Goal: Information Seeking & Learning: Find specific fact

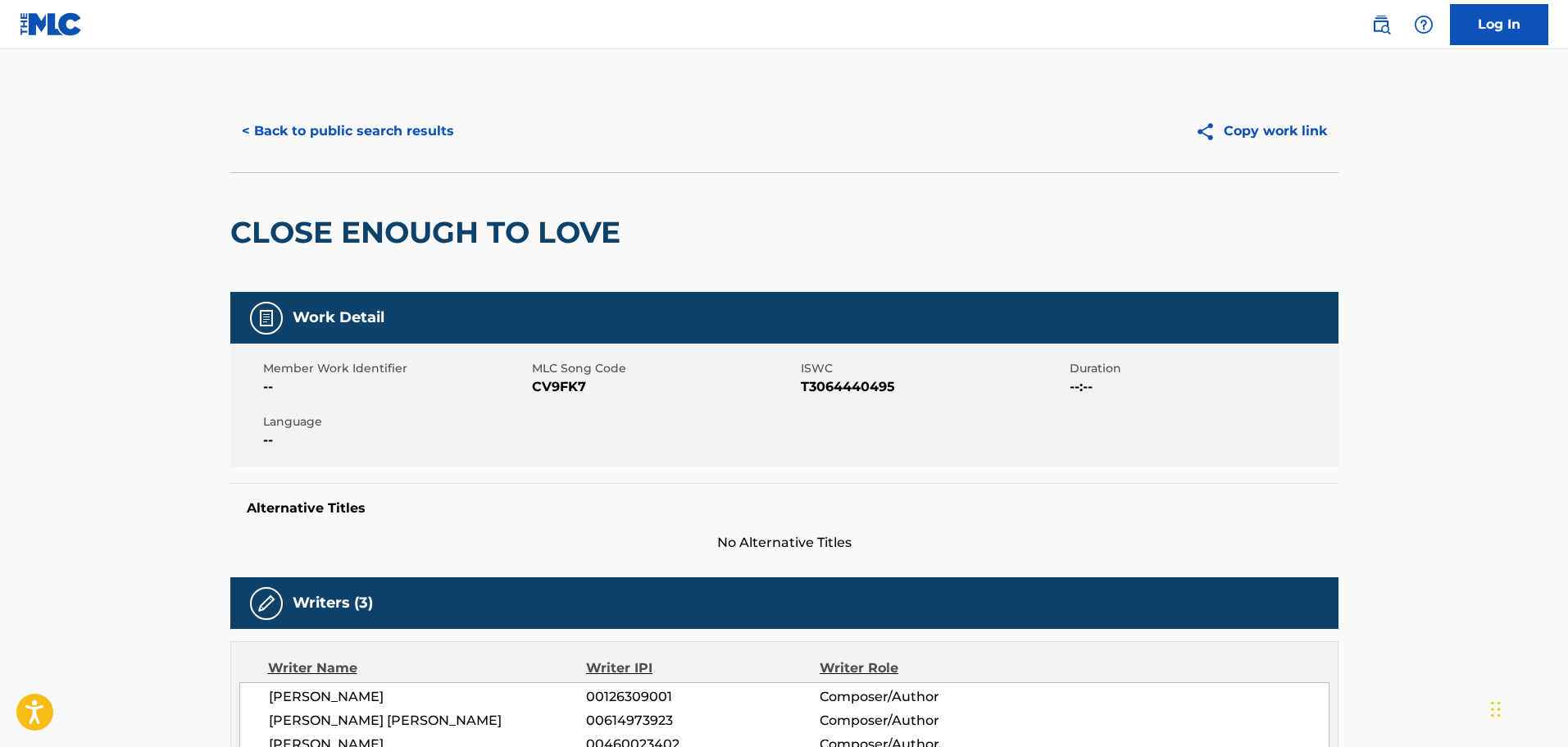
click at [315, 127] on button "< Back to public search results" at bounding box center [347, 131] width 235 height 41
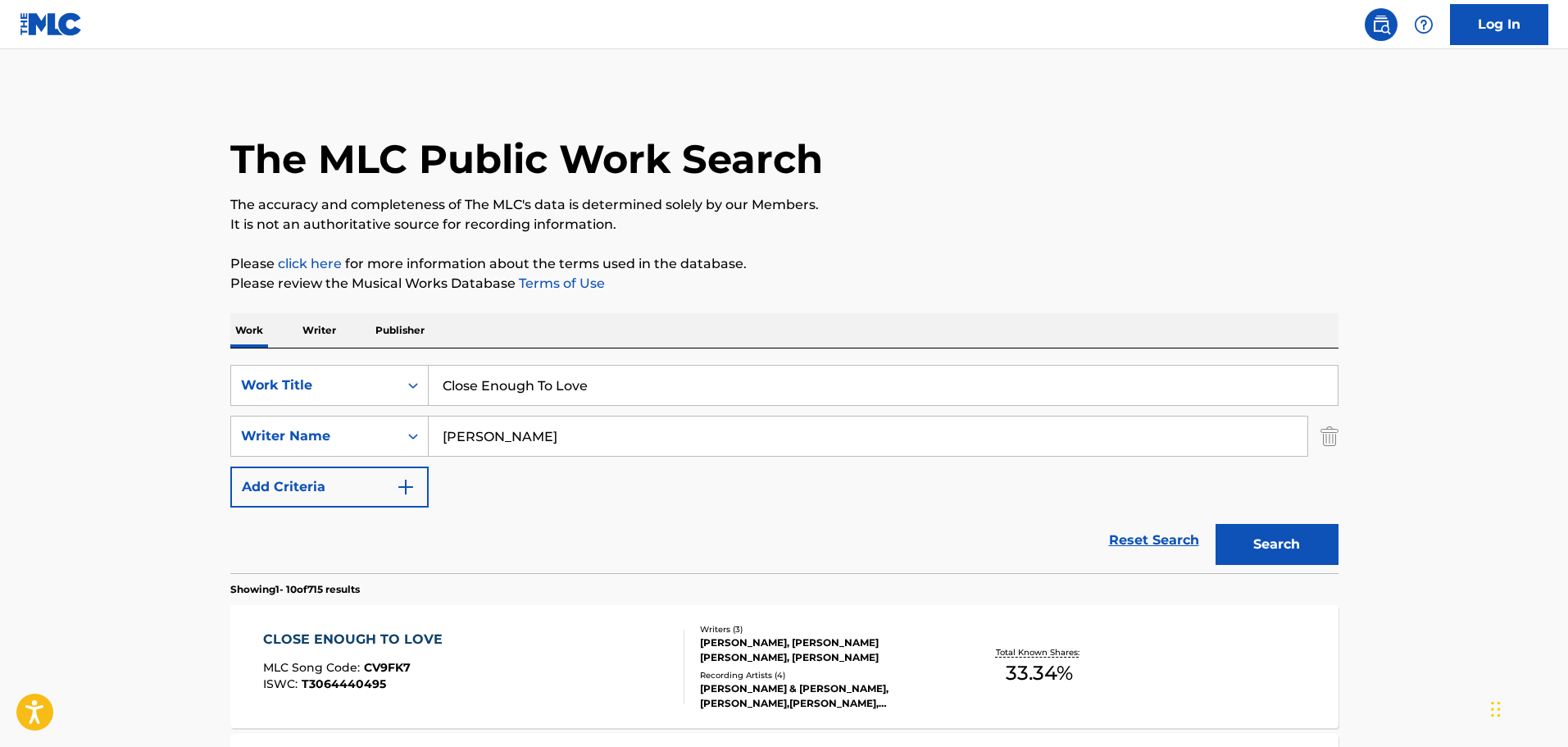
scroll to position [273, 0]
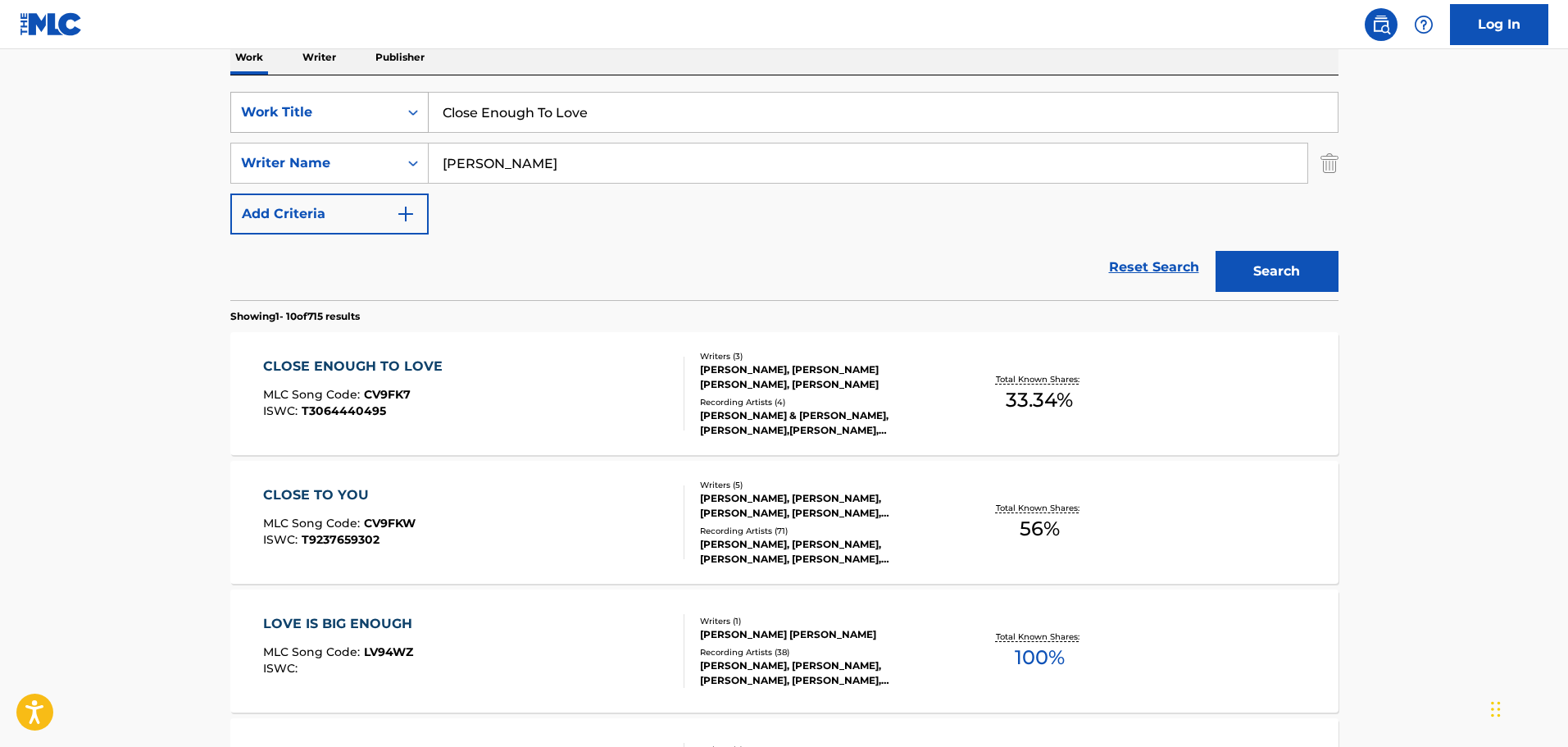
drag, startPoint x: 614, startPoint y: 118, endPoint x: 384, endPoint y: 118, distance: 230.0
click at [384, 118] on div "SearchWithCriteria813bb5c0-eca0-4a06-94d2-08e386281571 Work Title Close Enough …" at bounding box center [784, 112] width 1108 height 41
paste input "Heart of Heaven"
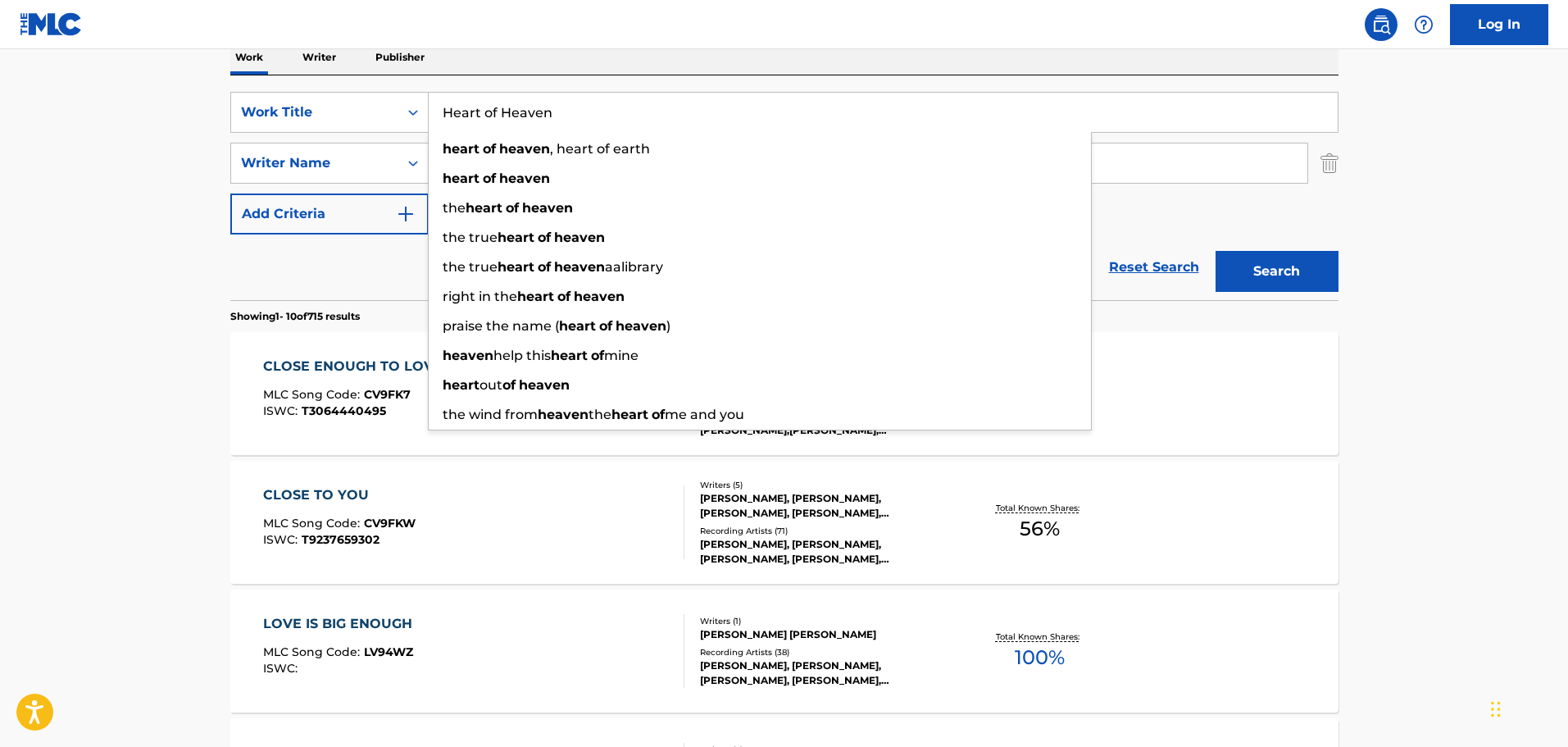
type input "Heart of Heaven"
click at [1296, 277] on button "Search" at bounding box center [1277, 271] width 123 height 41
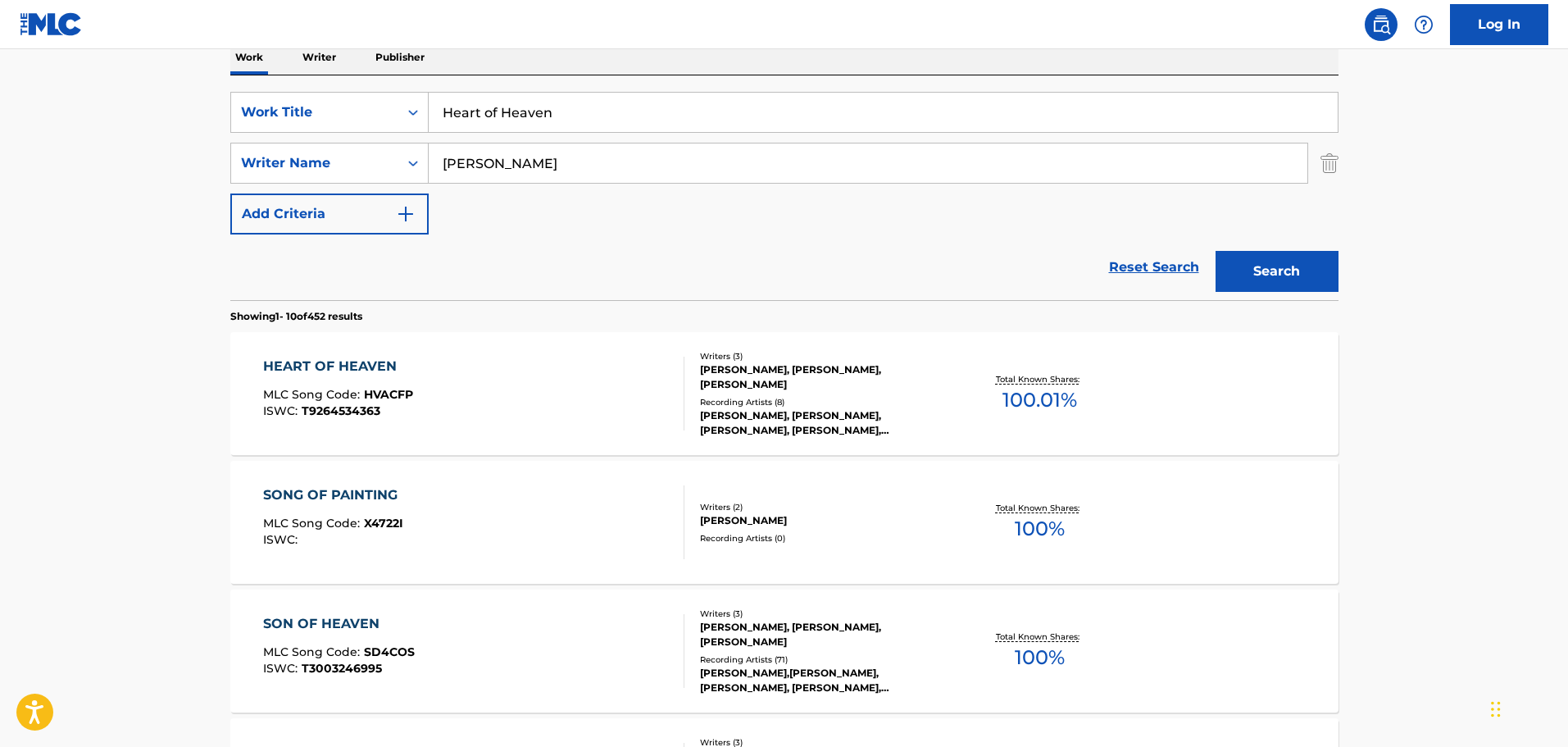
click at [814, 367] on div "[PERSON_NAME], [PERSON_NAME], [PERSON_NAME]" at bounding box center [824, 377] width 247 height 30
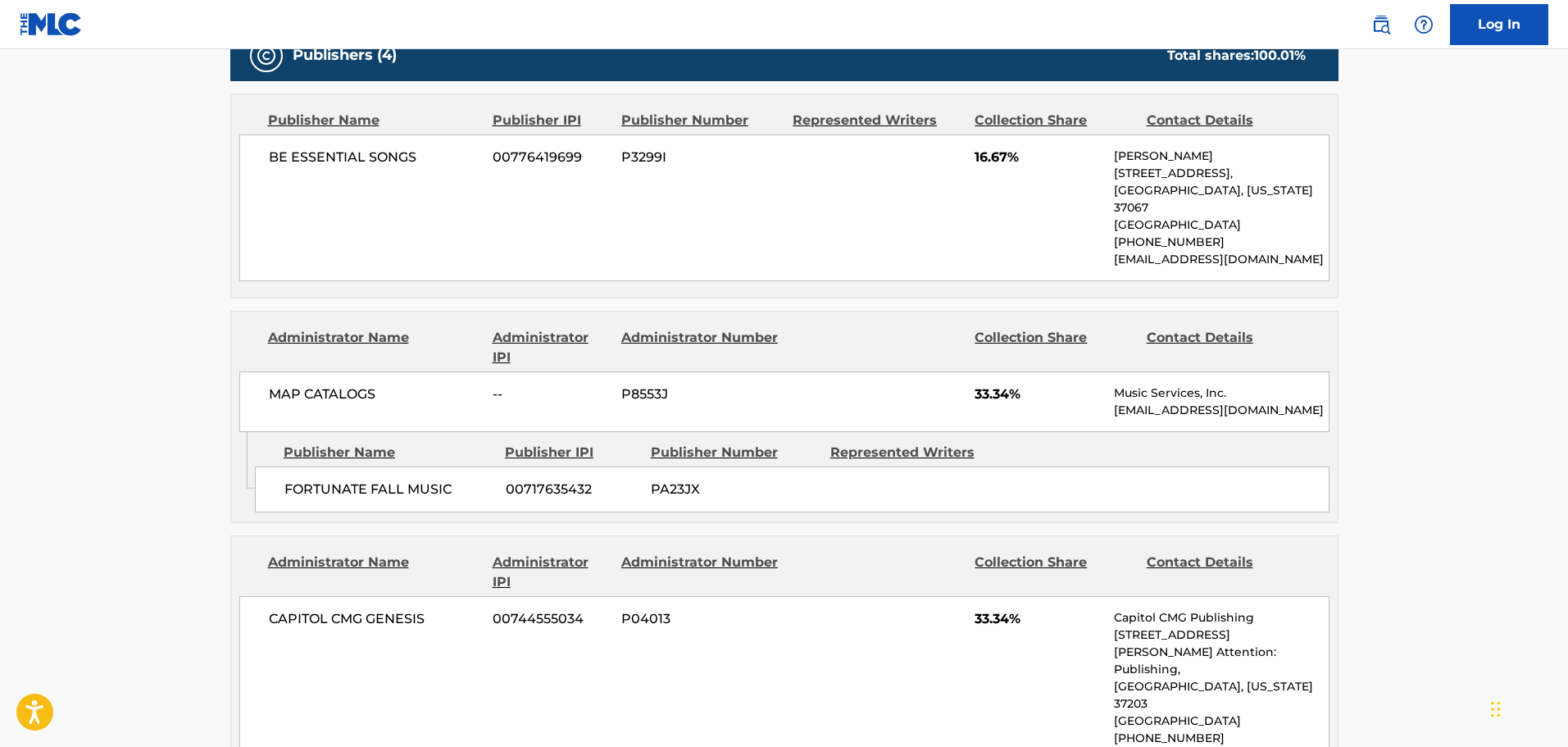
scroll to position [682, 0]
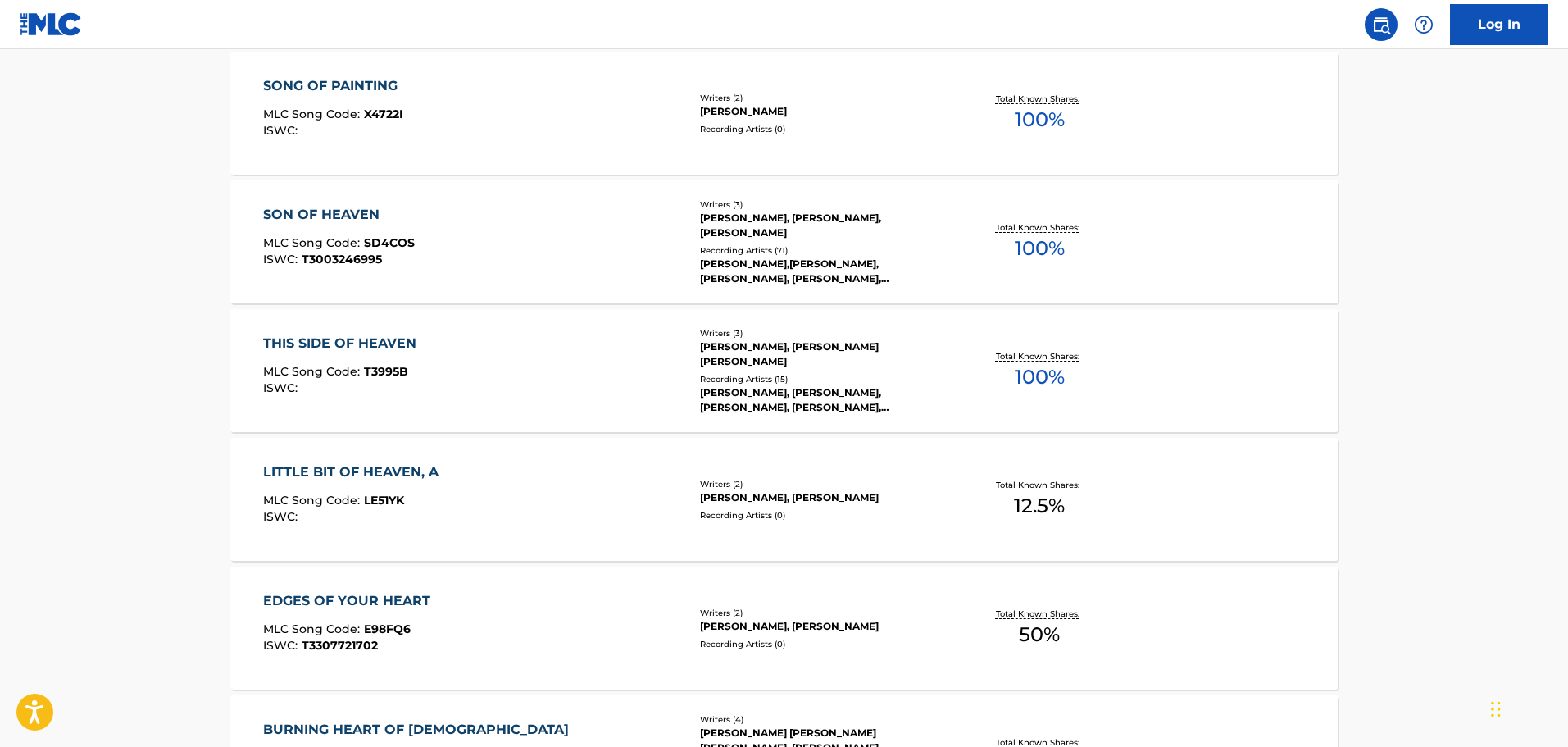
scroll to position [273, 0]
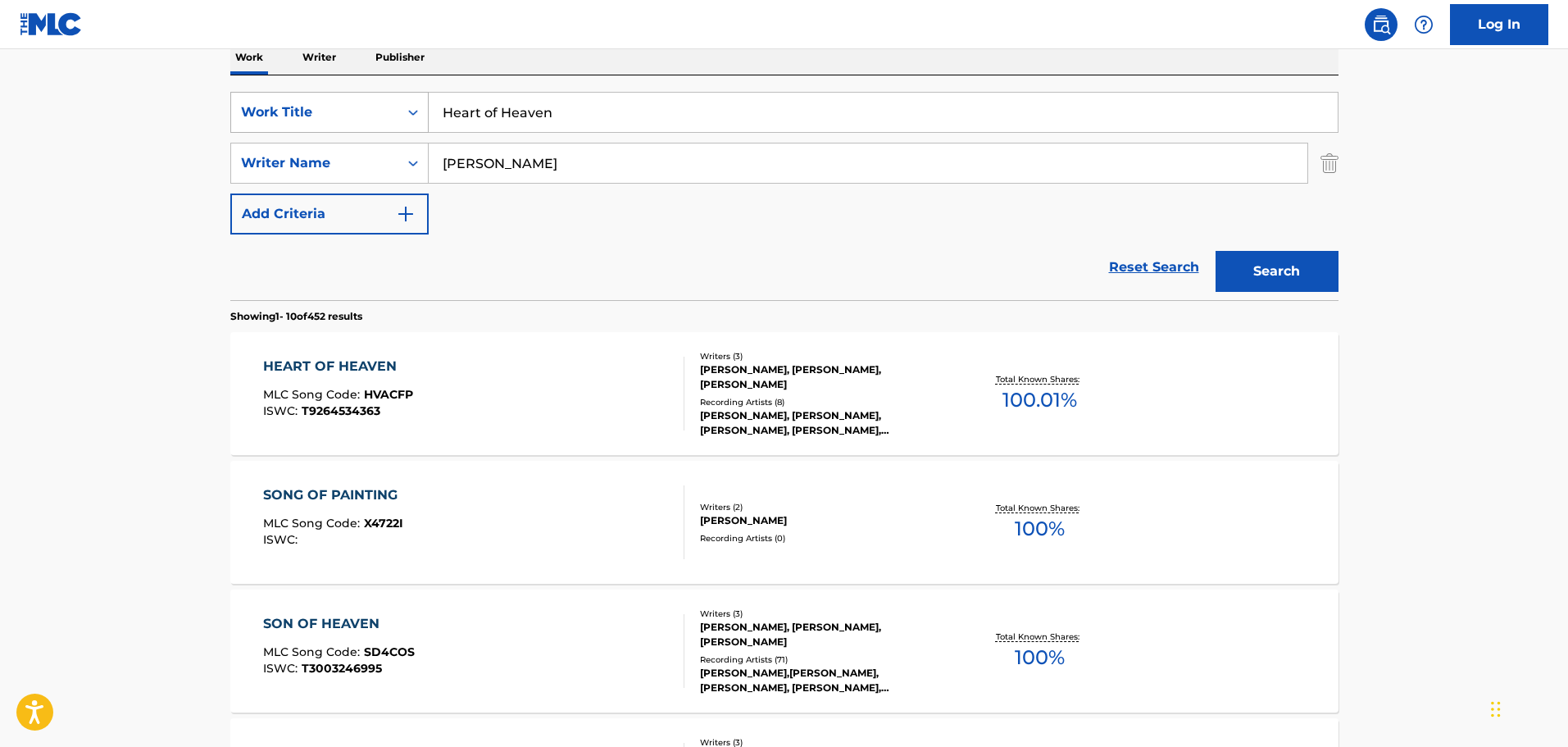
drag, startPoint x: 561, startPoint y: 113, endPoint x: 350, endPoint y: 112, distance: 211.0
click at [350, 112] on div "SearchWithCriteria813bb5c0-eca0-4a06-94d2-08e386281571 Work Title Heart of Heav…" at bounding box center [784, 112] width 1108 height 41
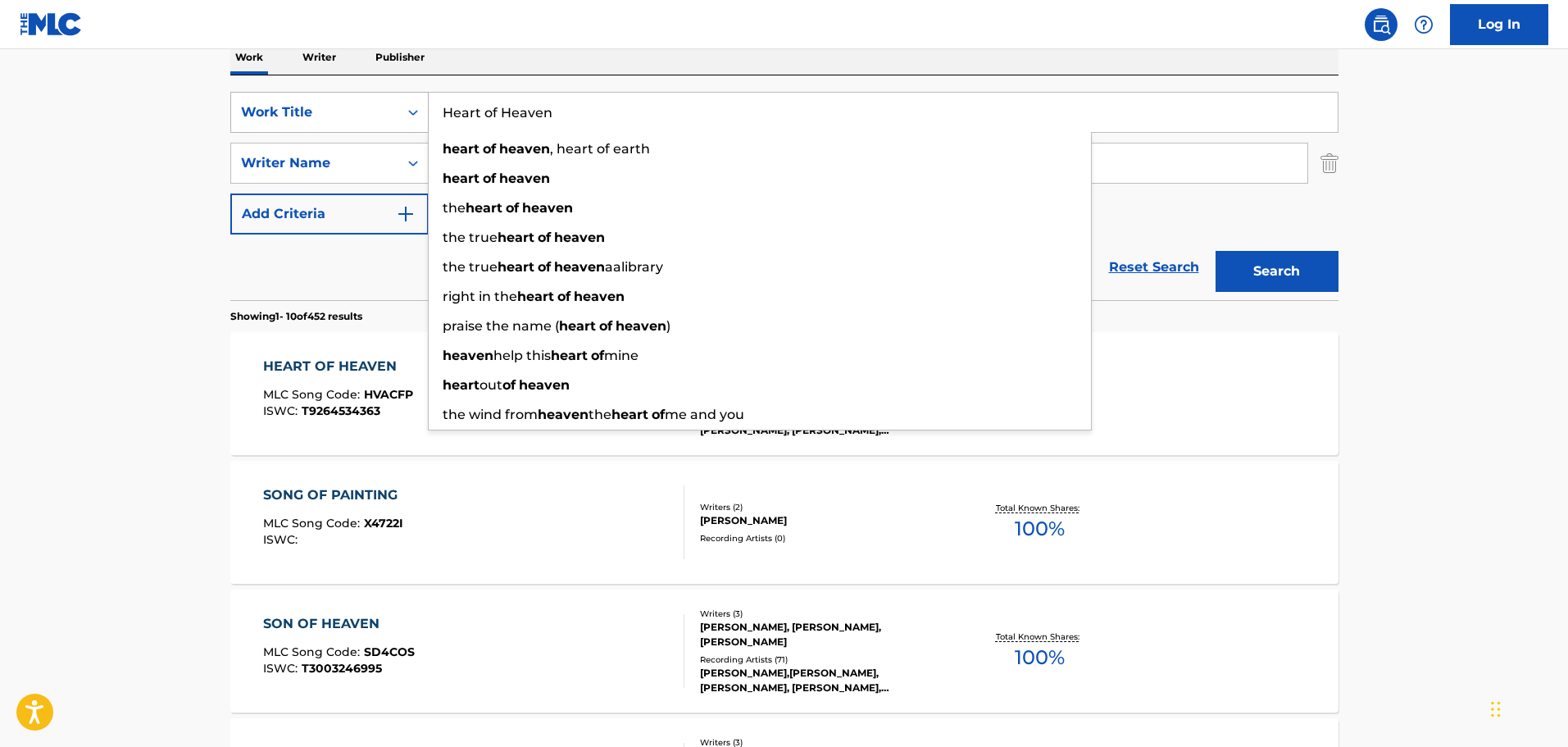
paste input "Make It Loud"
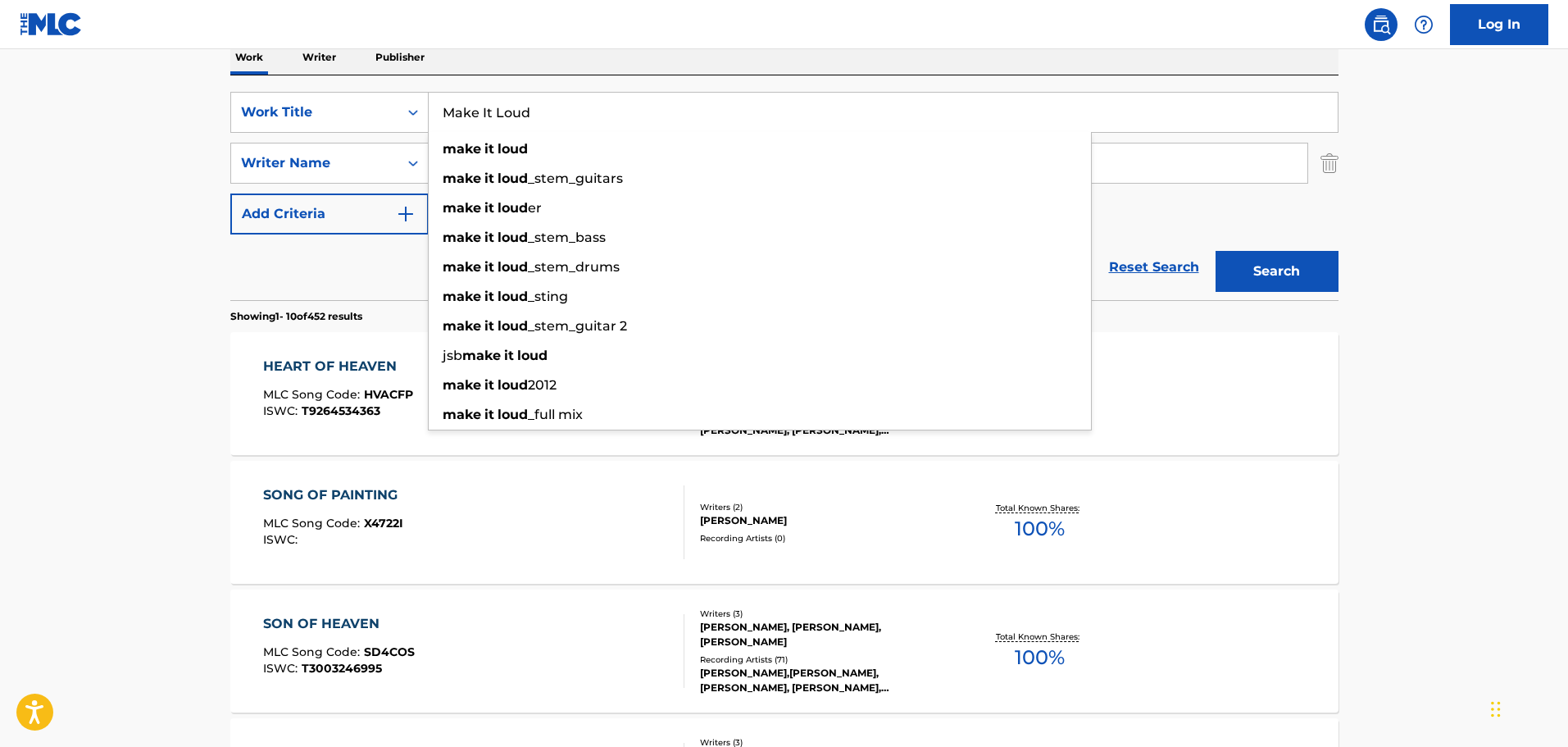
type input "Make It Loud"
click at [1306, 273] on button "Search" at bounding box center [1277, 271] width 123 height 41
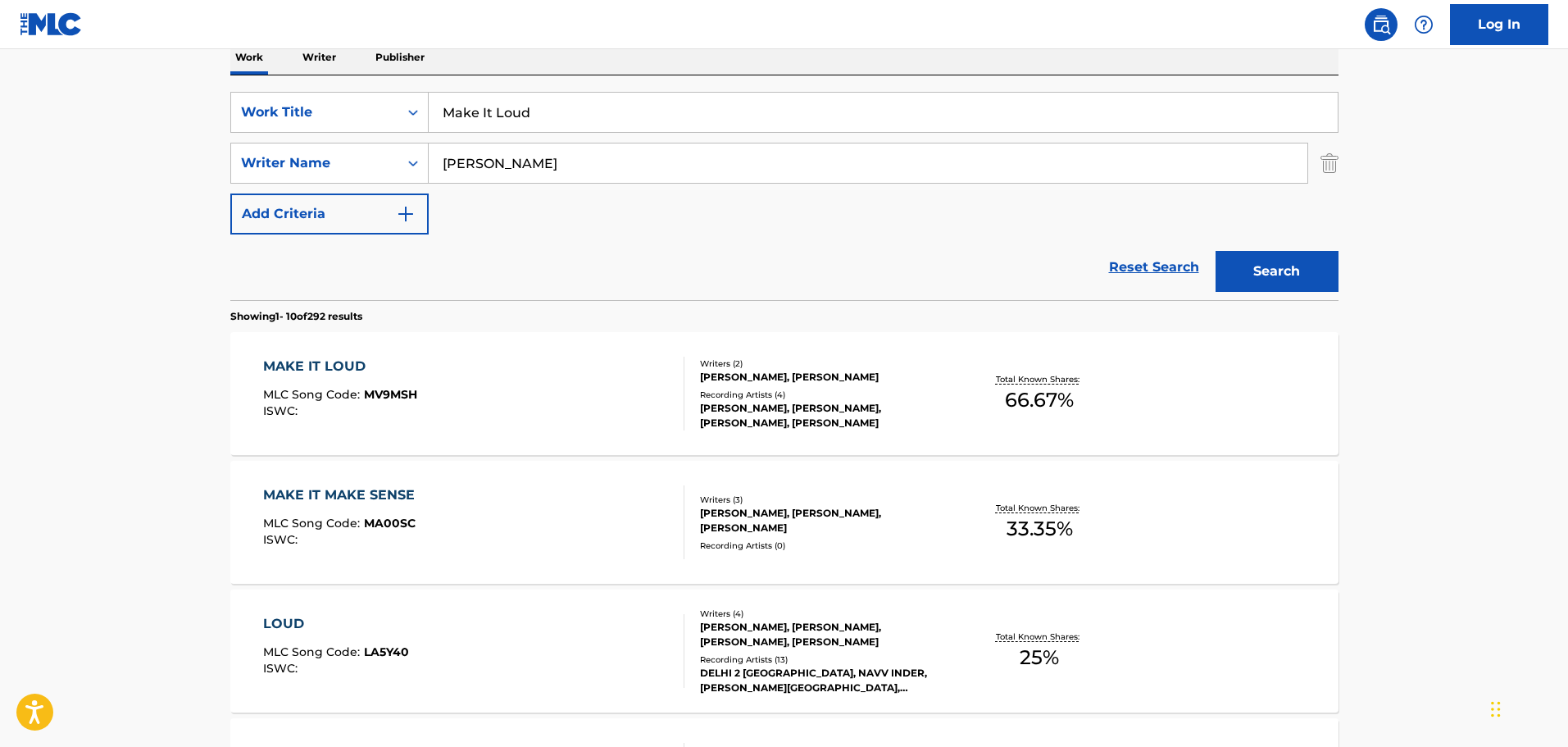
click at [764, 373] on div "[PERSON_NAME], [PERSON_NAME]" at bounding box center [824, 377] width 247 height 15
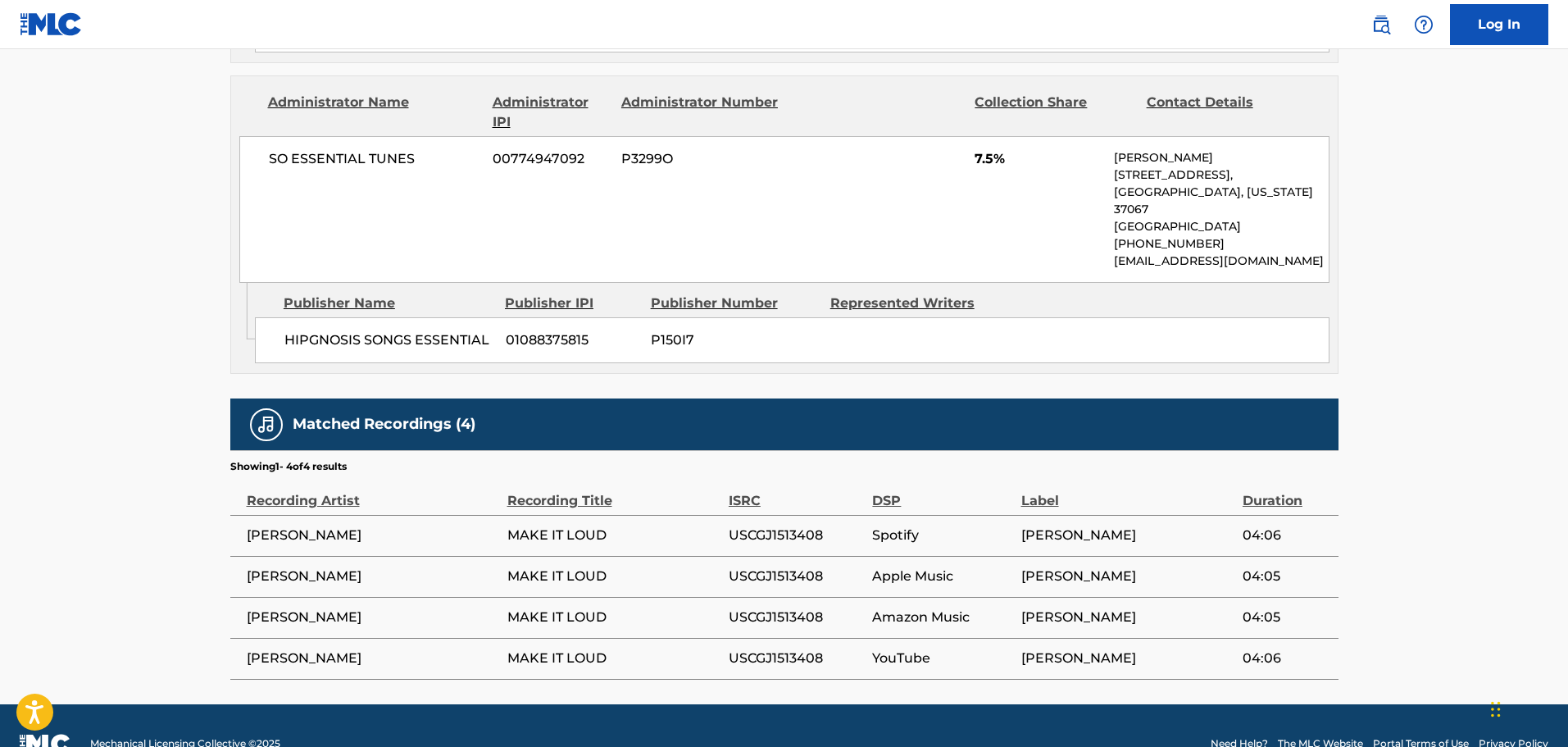
scroll to position [1857, 0]
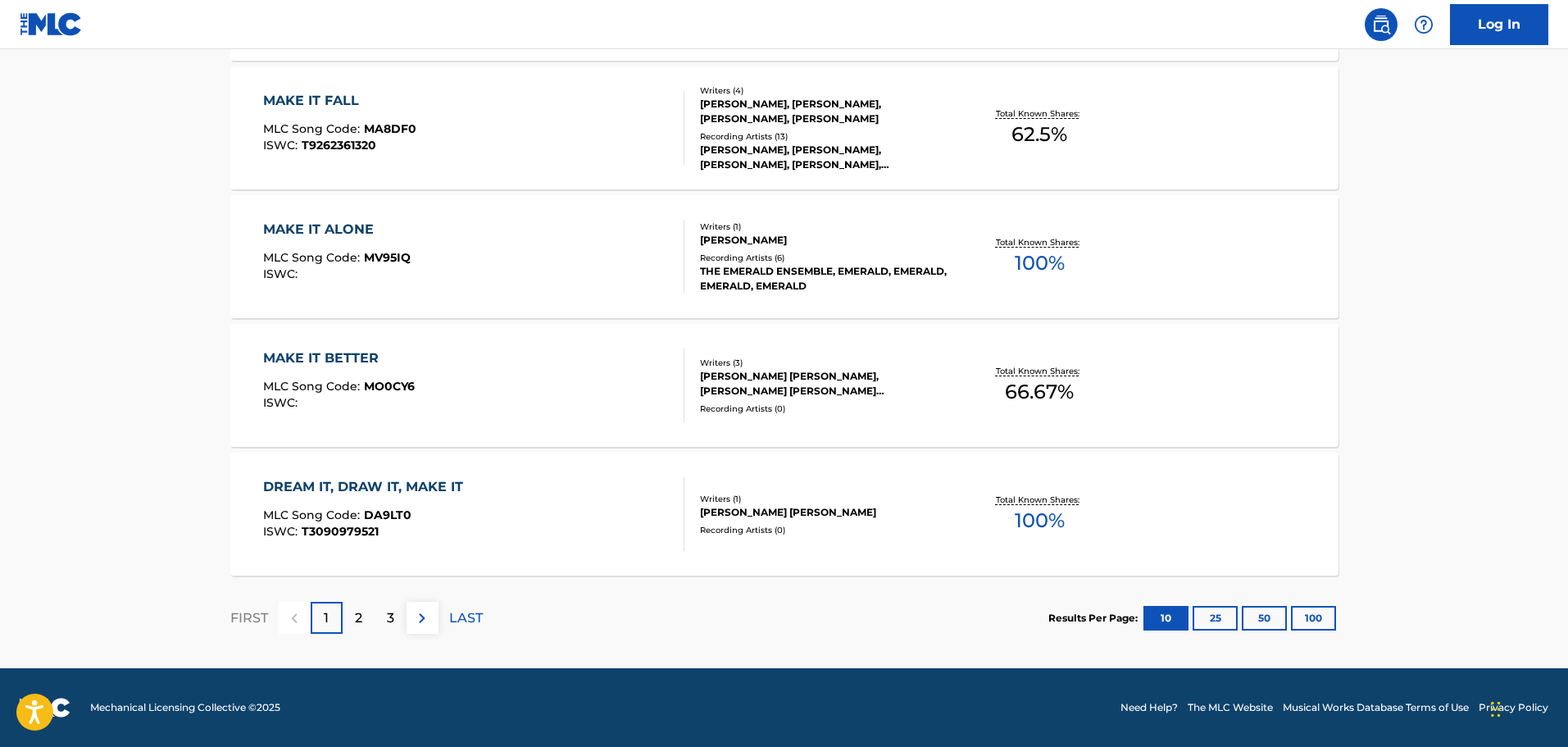
scroll to position [273, 0]
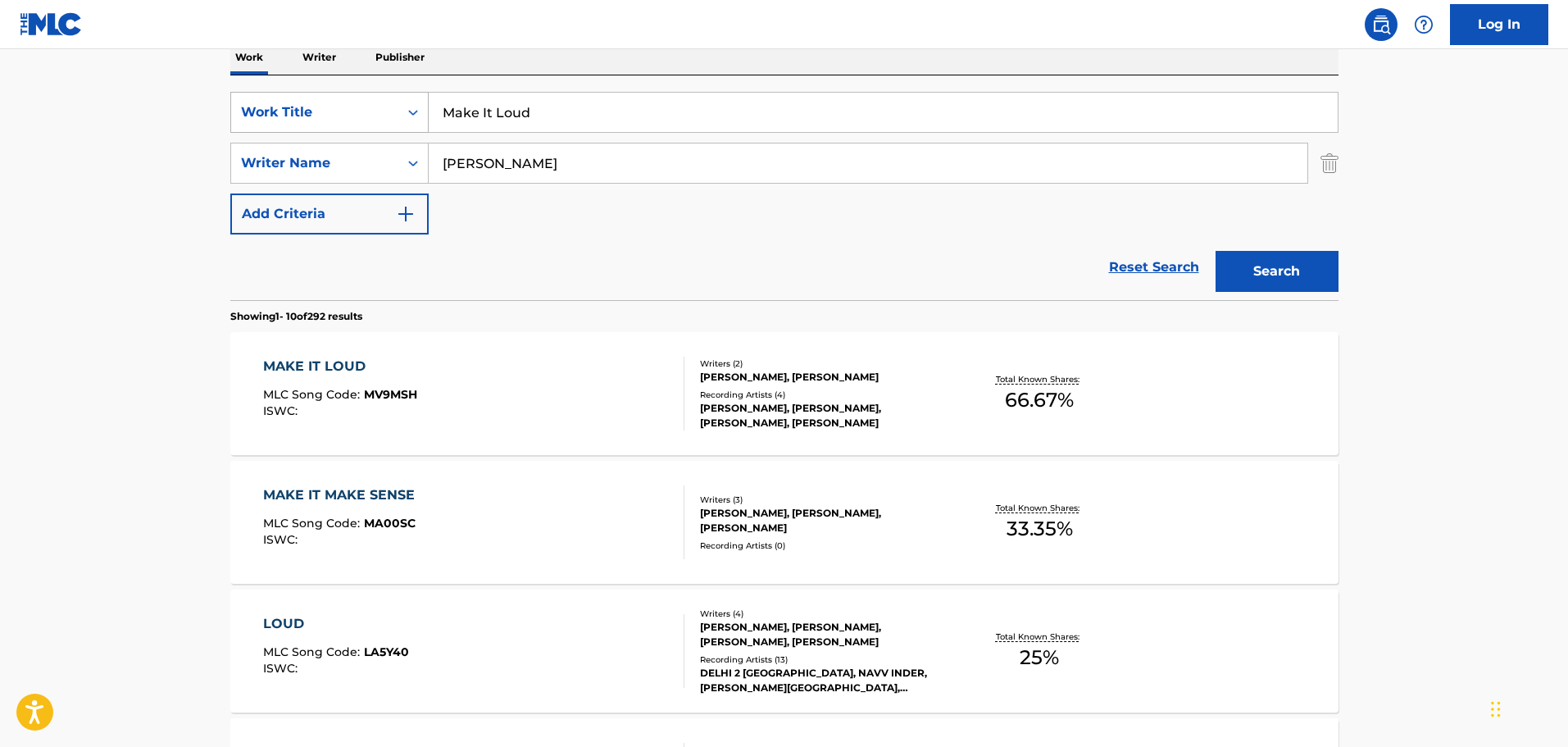
drag, startPoint x: 518, startPoint y: 116, endPoint x: 392, endPoint y: 115, distance: 126.0
click at [392, 115] on div "SearchWithCriteria813bb5c0-eca0-4a06-94d2-08e386281571 Work Title Make It Loud" at bounding box center [784, 112] width 1108 height 41
paste input "Shepher"
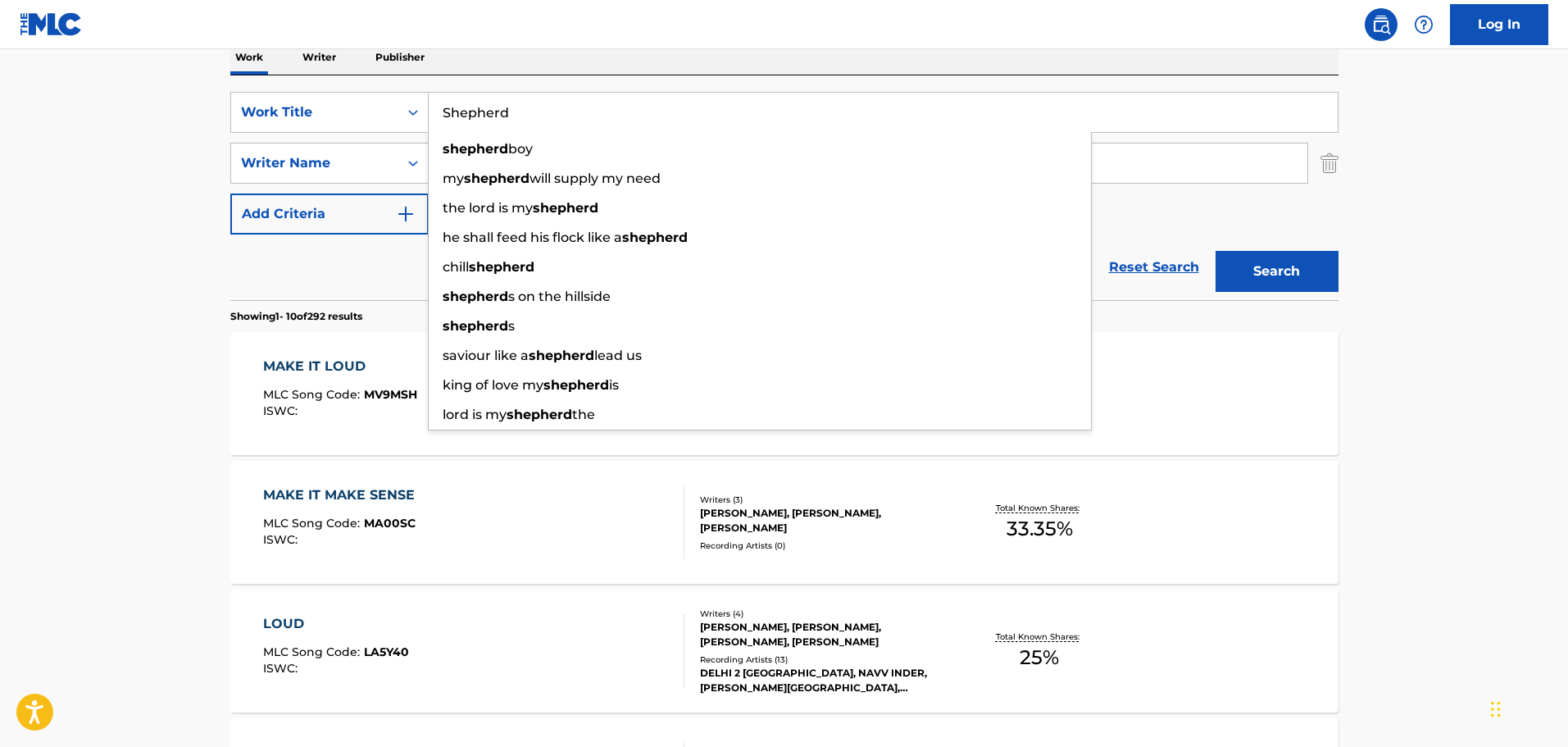
type input "Shepherd"
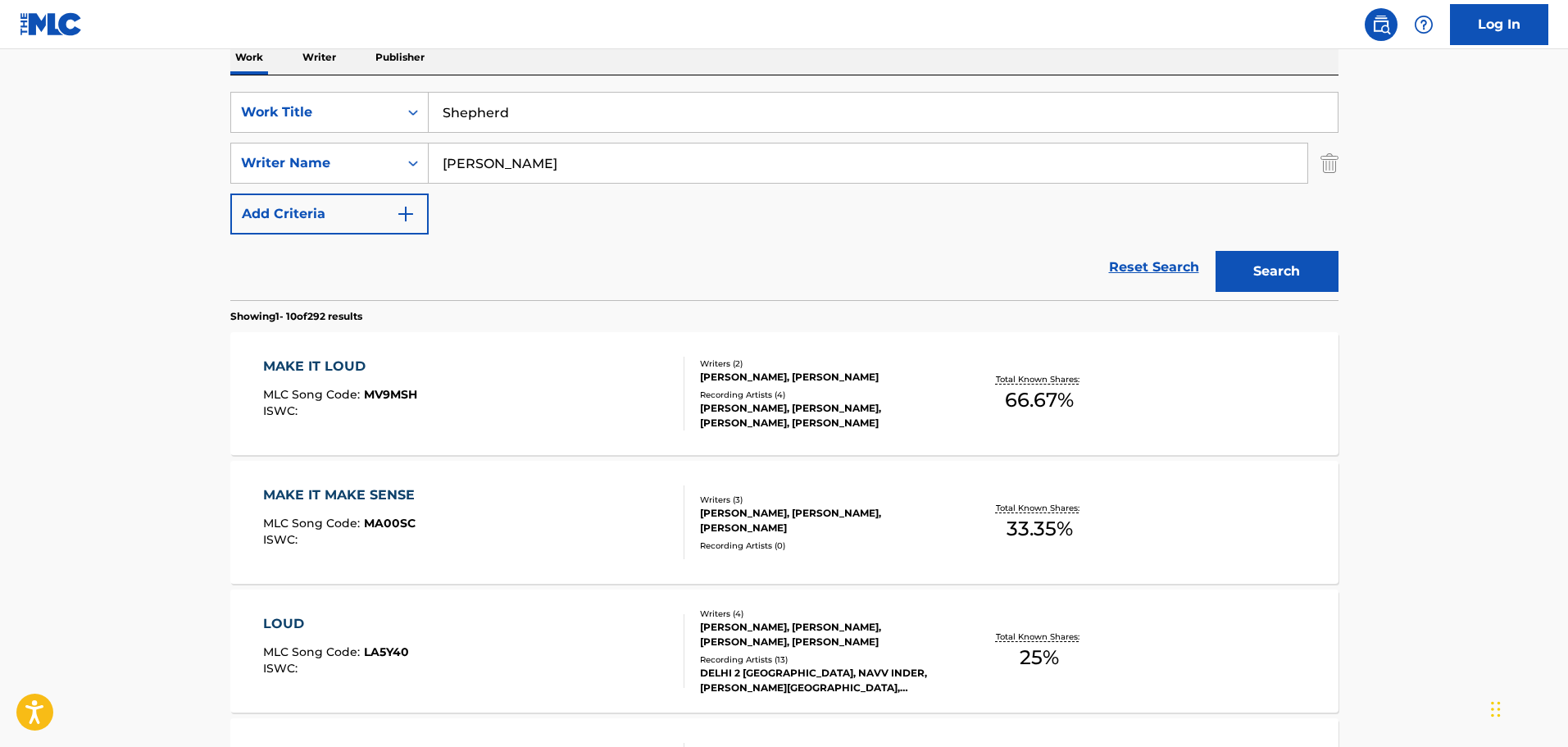
click at [1296, 278] on button "Search" at bounding box center [1277, 271] width 123 height 41
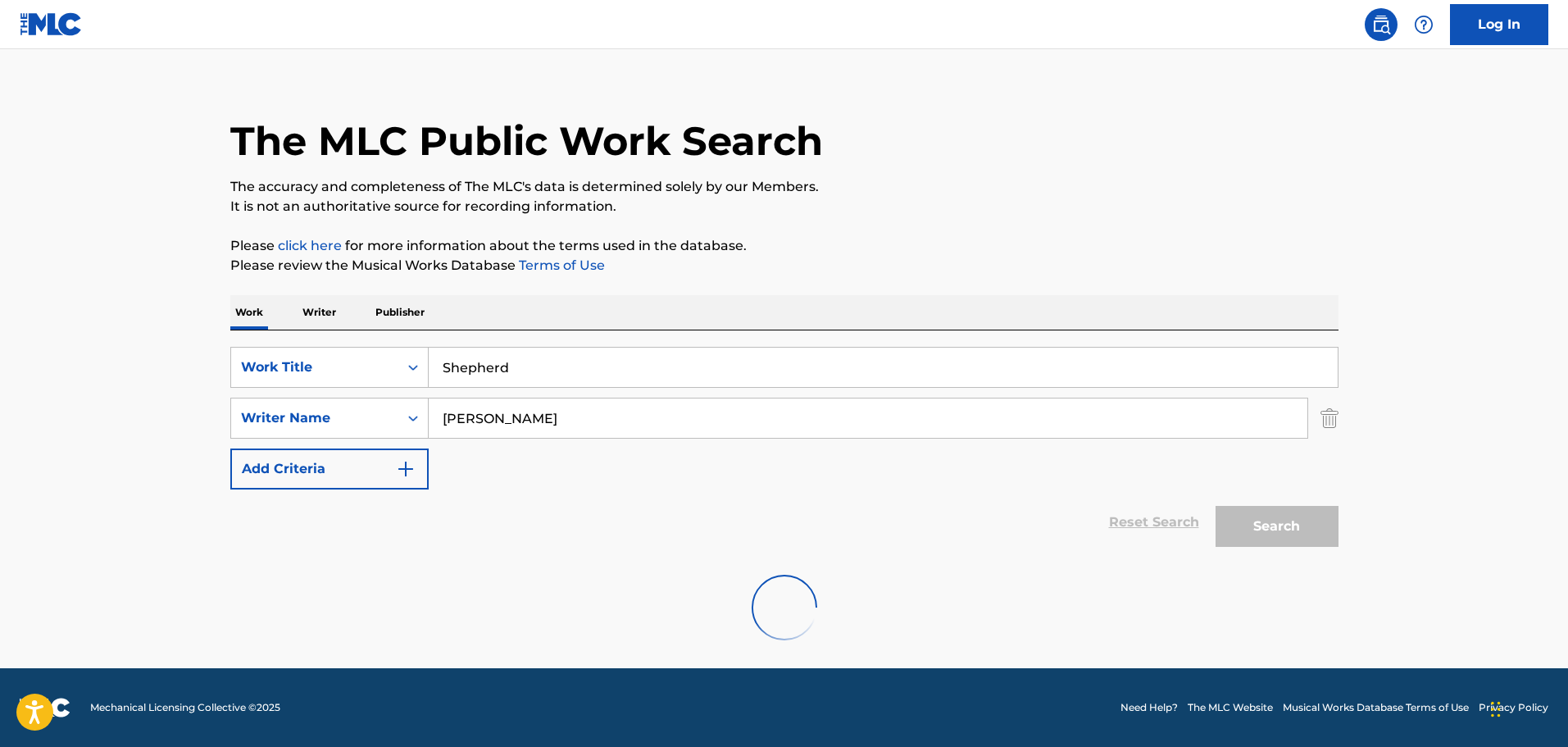
scroll to position [145, 0]
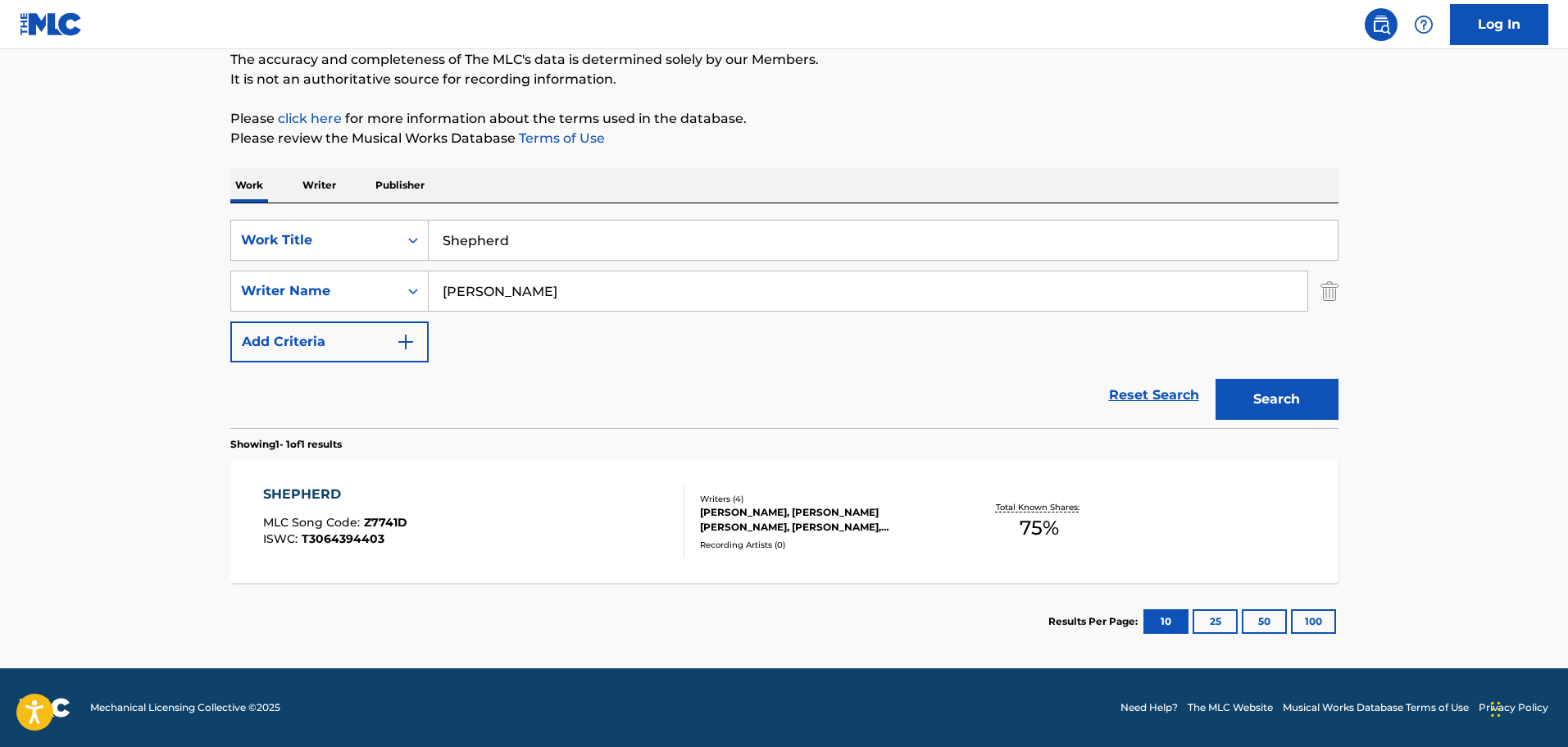
click at [330, 512] on div "SHEPHERD MLC Song Code : Z7741D ISWC : T3064394403" at bounding box center [335, 521] width 144 height 74
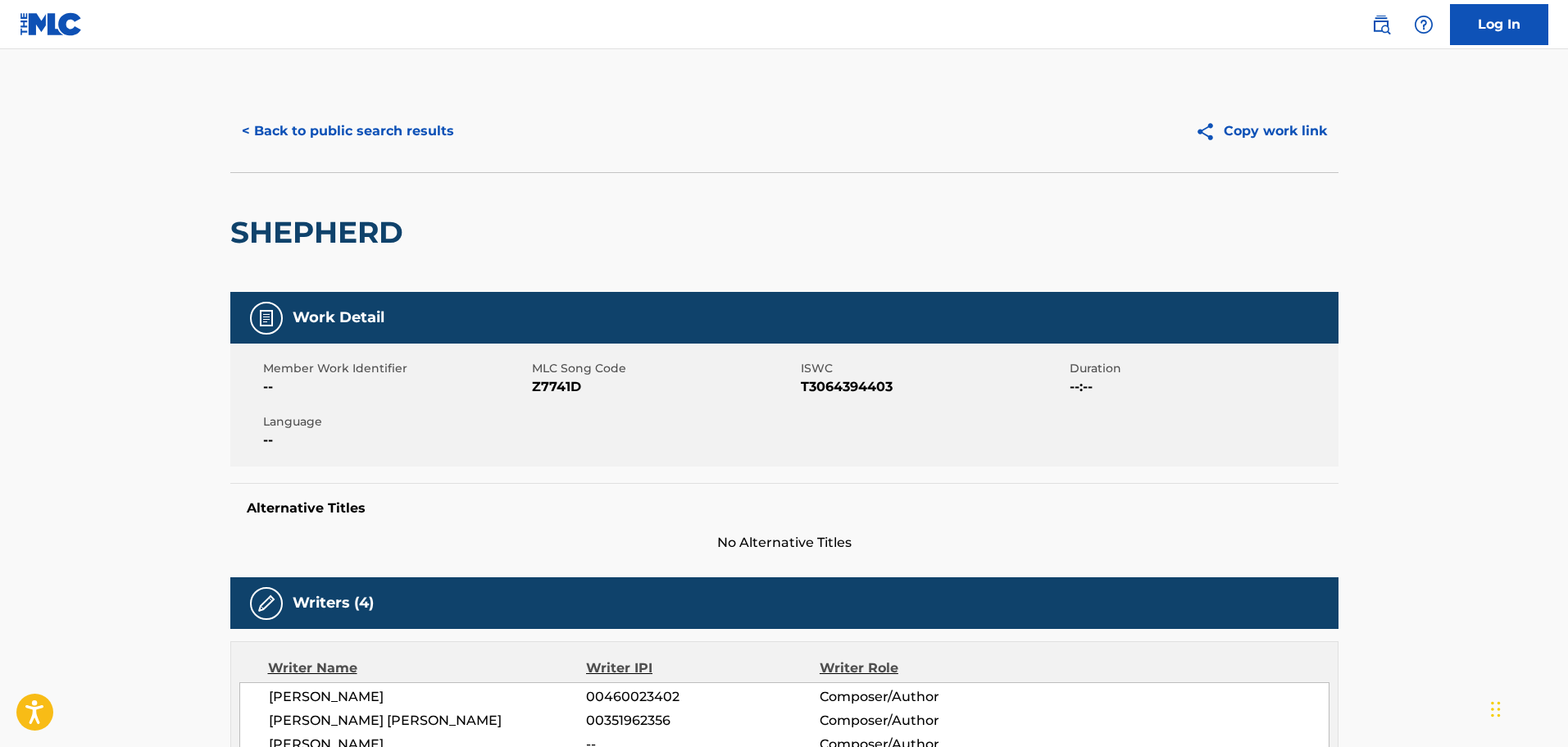
click at [315, 129] on button "< Back to public search results" at bounding box center [347, 131] width 235 height 41
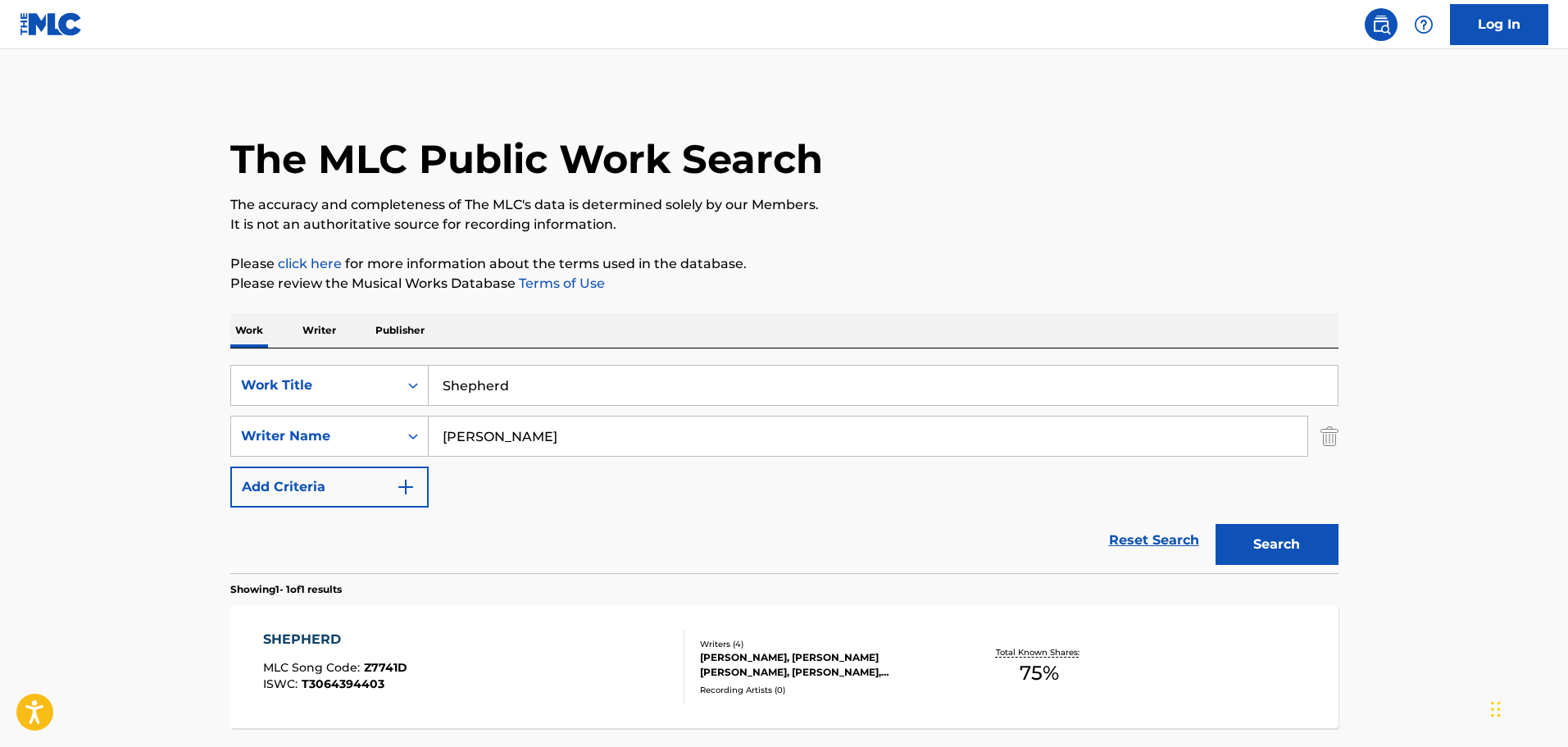
scroll to position [51, 0]
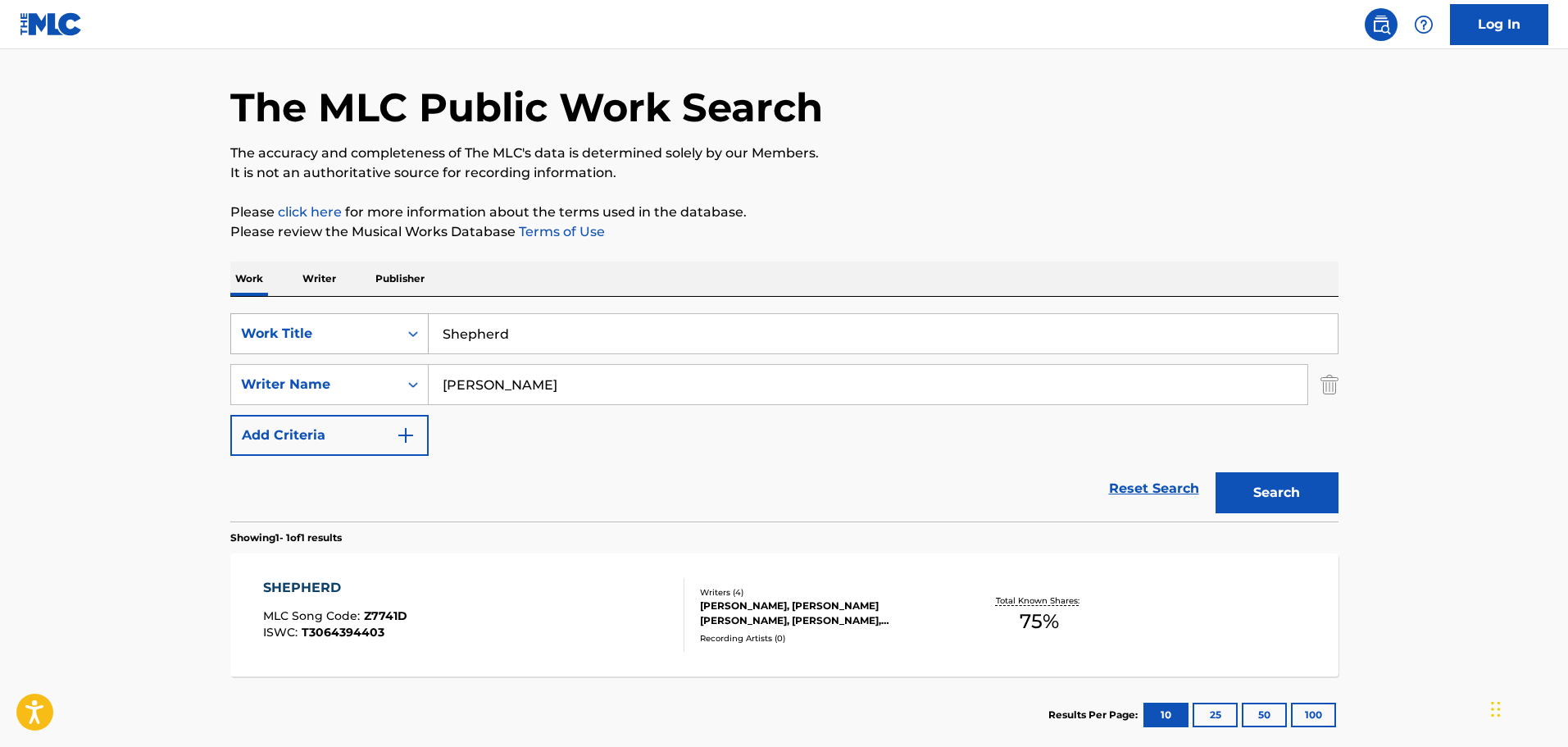
drag, startPoint x: 527, startPoint y: 343, endPoint x: 365, endPoint y: 343, distance: 162.0
click at [365, 343] on div "SearchWithCriteria813bb5c0-eca0-4a06-94d2-08e386281571 Work Title Shepherd" at bounding box center [784, 334] width 1108 height 41
paste input "The Love Of Go"
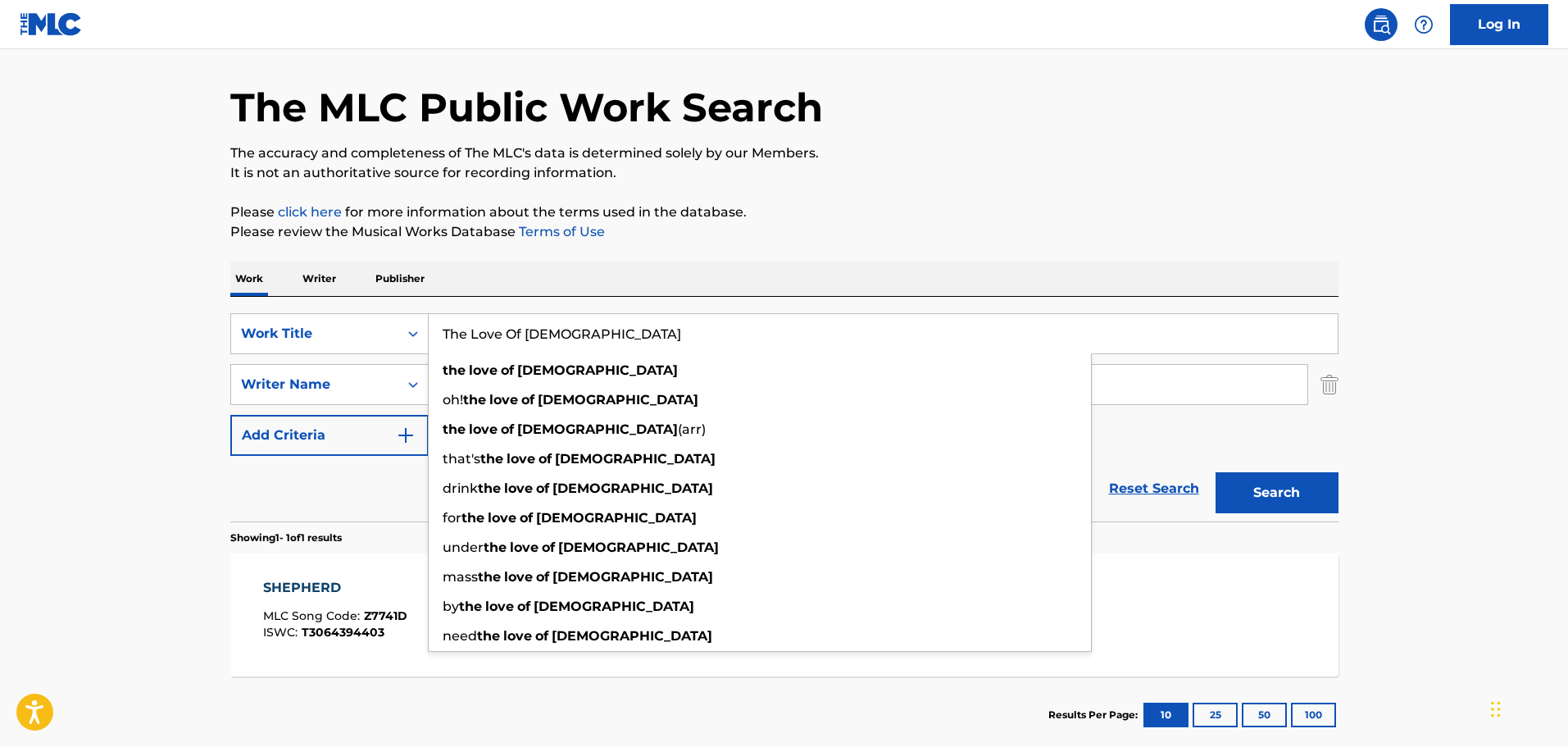
type input "The Love Of [DEMOGRAPHIC_DATA]"
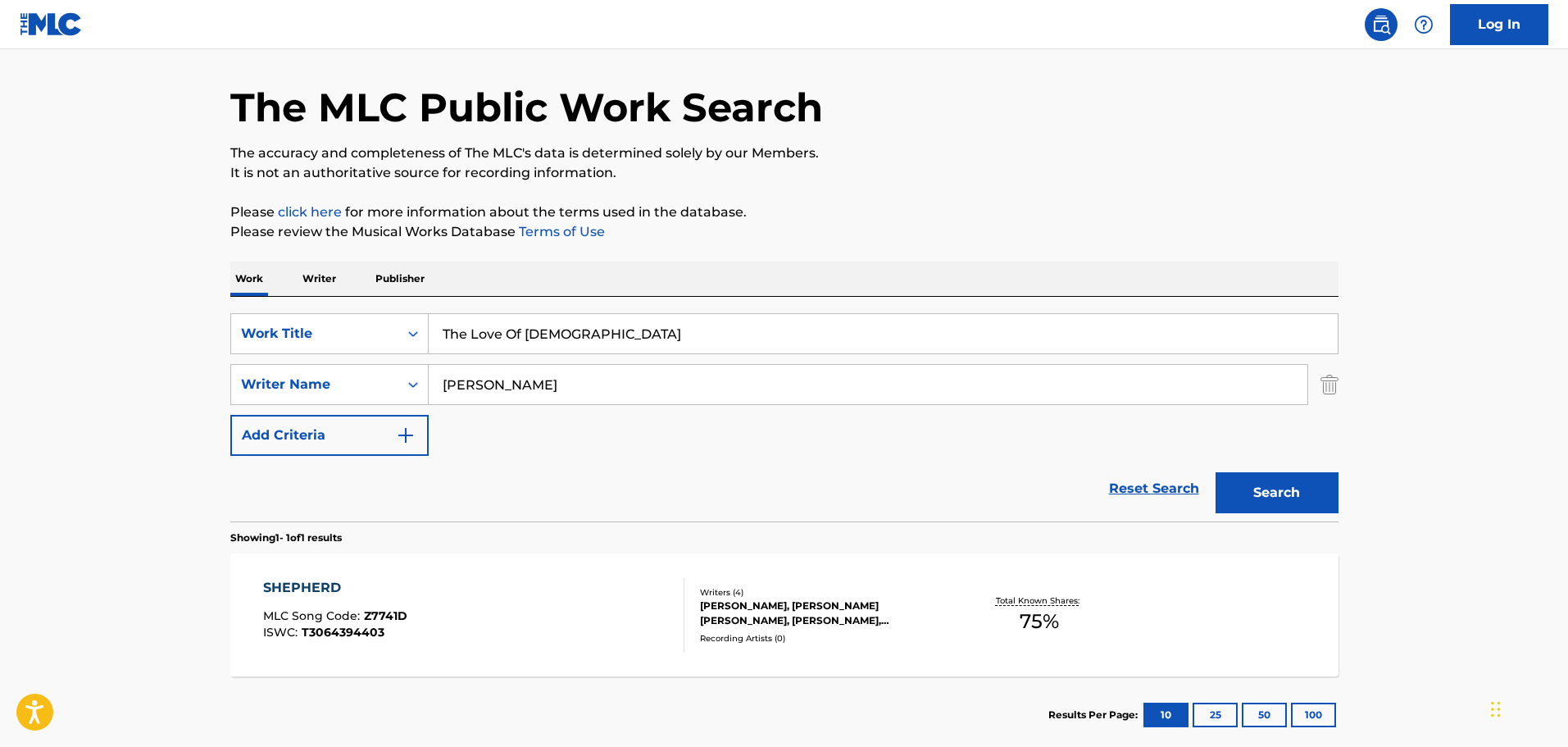
click at [1300, 499] on button "Search" at bounding box center [1277, 492] width 123 height 41
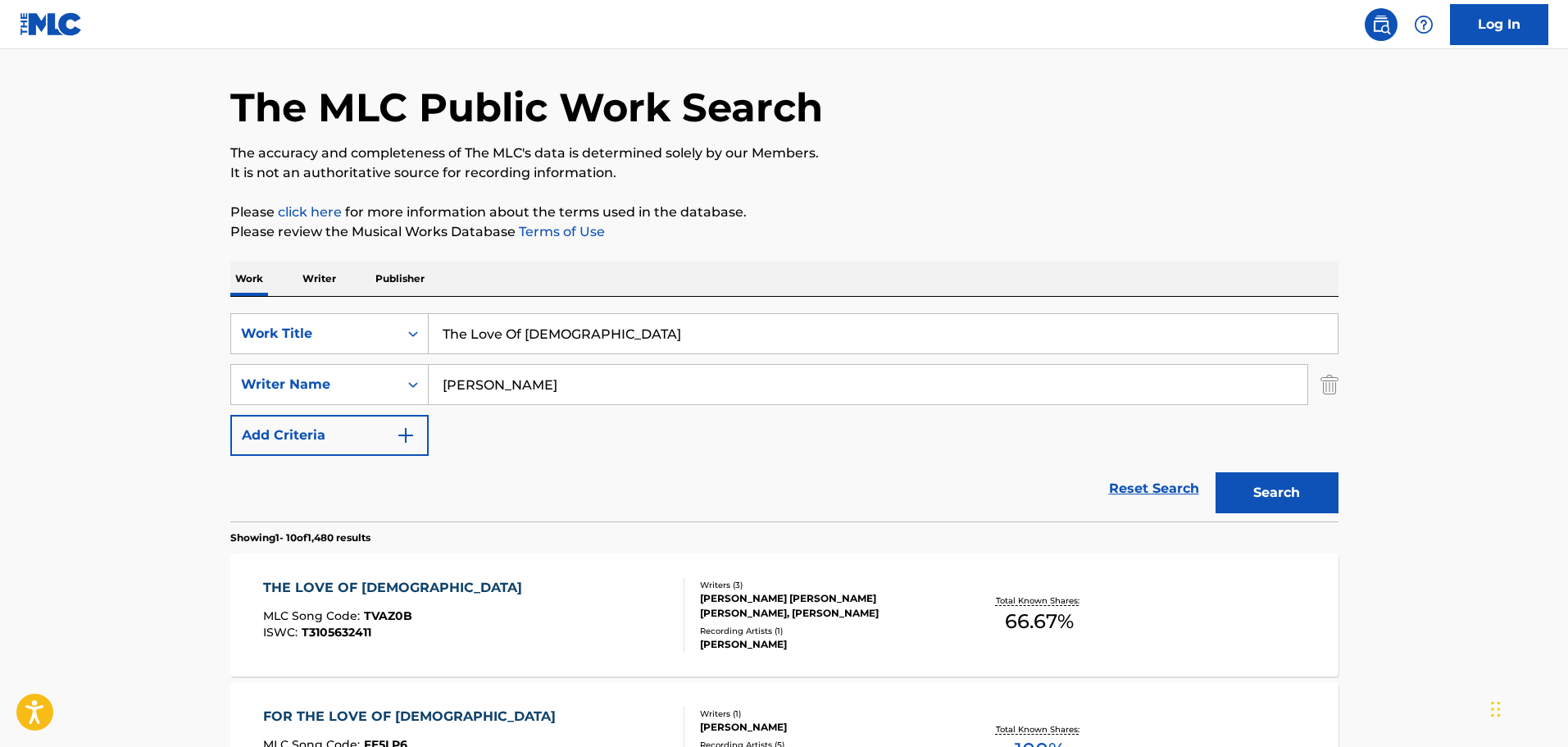
click at [777, 610] on div "[PERSON_NAME] [PERSON_NAME] [PERSON_NAME], [PERSON_NAME]" at bounding box center [824, 606] width 247 height 30
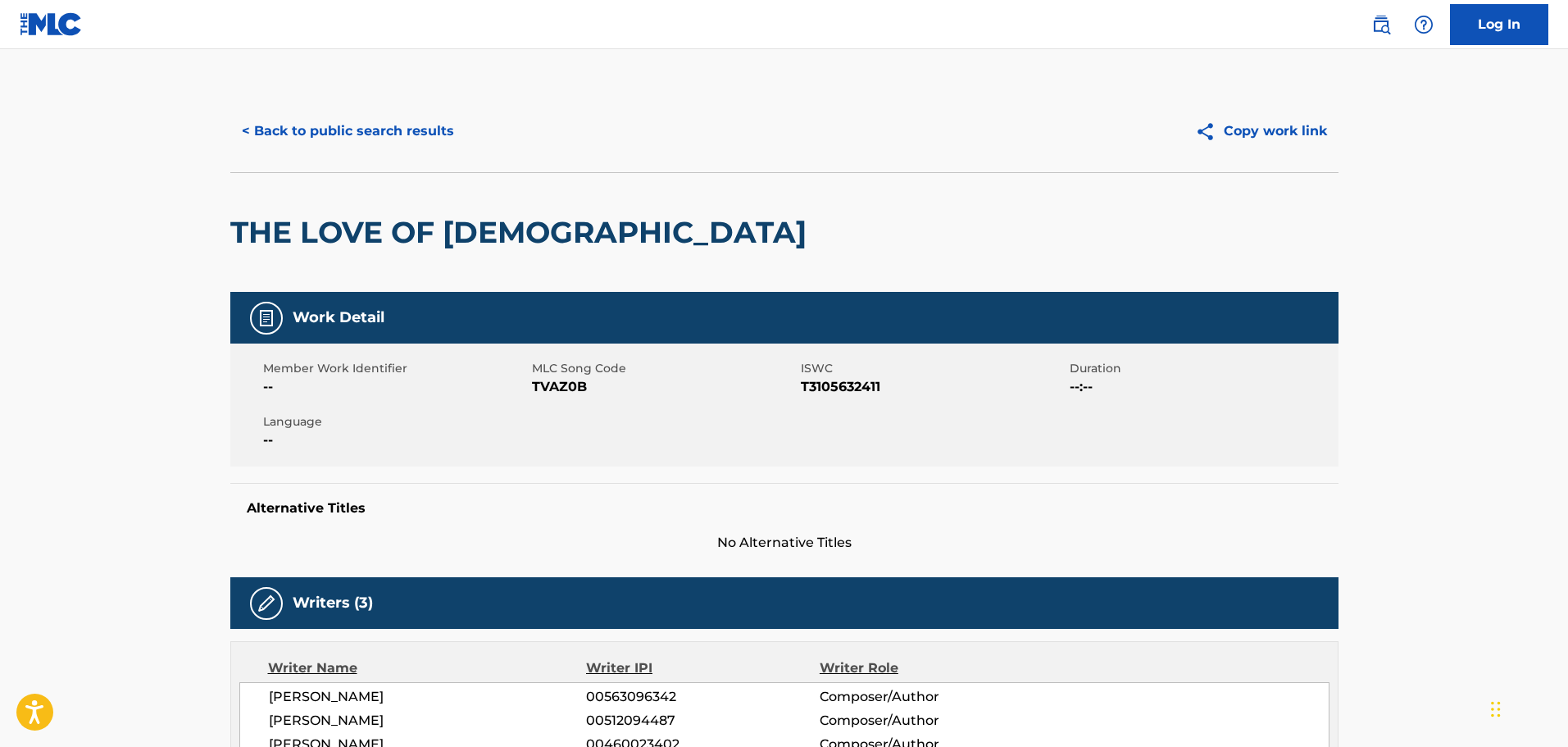
click at [317, 127] on button "< Back to public search results" at bounding box center [347, 131] width 235 height 41
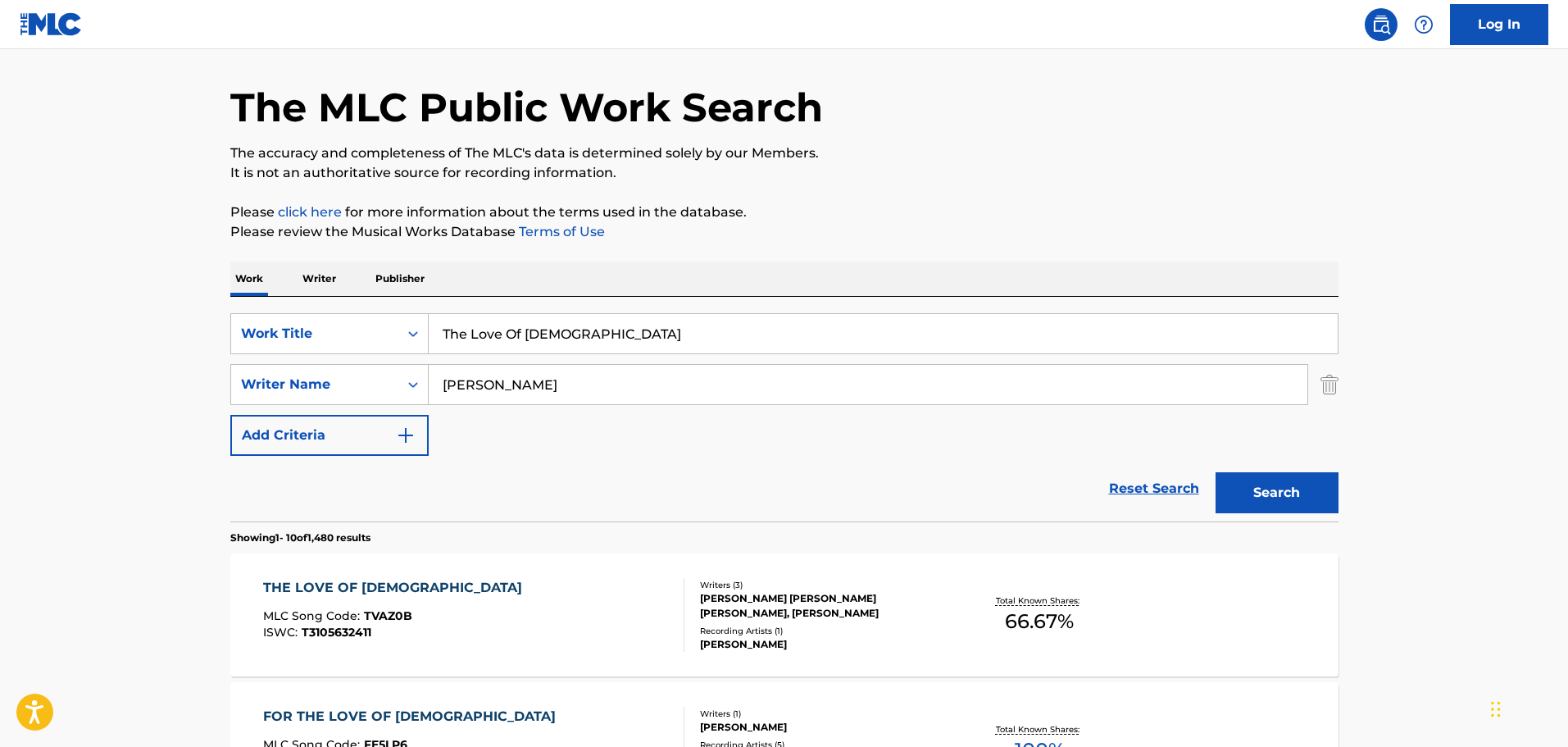
drag, startPoint x: 476, startPoint y: 336, endPoint x: 440, endPoint y: 336, distance: 36.0
click at [440, 336] on input "The Love Of [DEMOGRAPHIC_DATA]" at bounding box center [883, 333] width 909 height 39
click at [437, 336] on input "The Love Of [DEMOGRAPHIC_DATA]" at bounding box center [883, 333] width 909 height 39
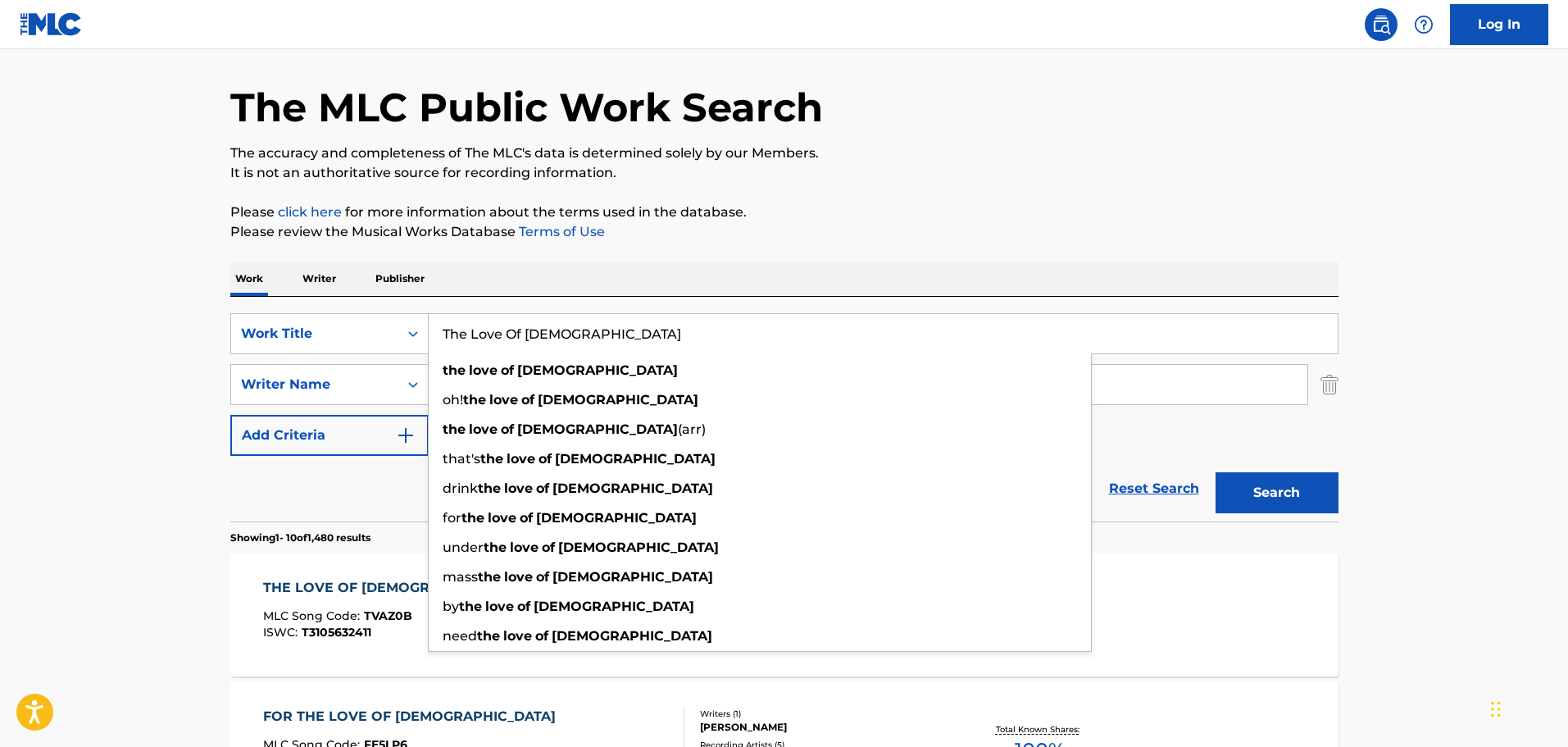
paste input "Walls"
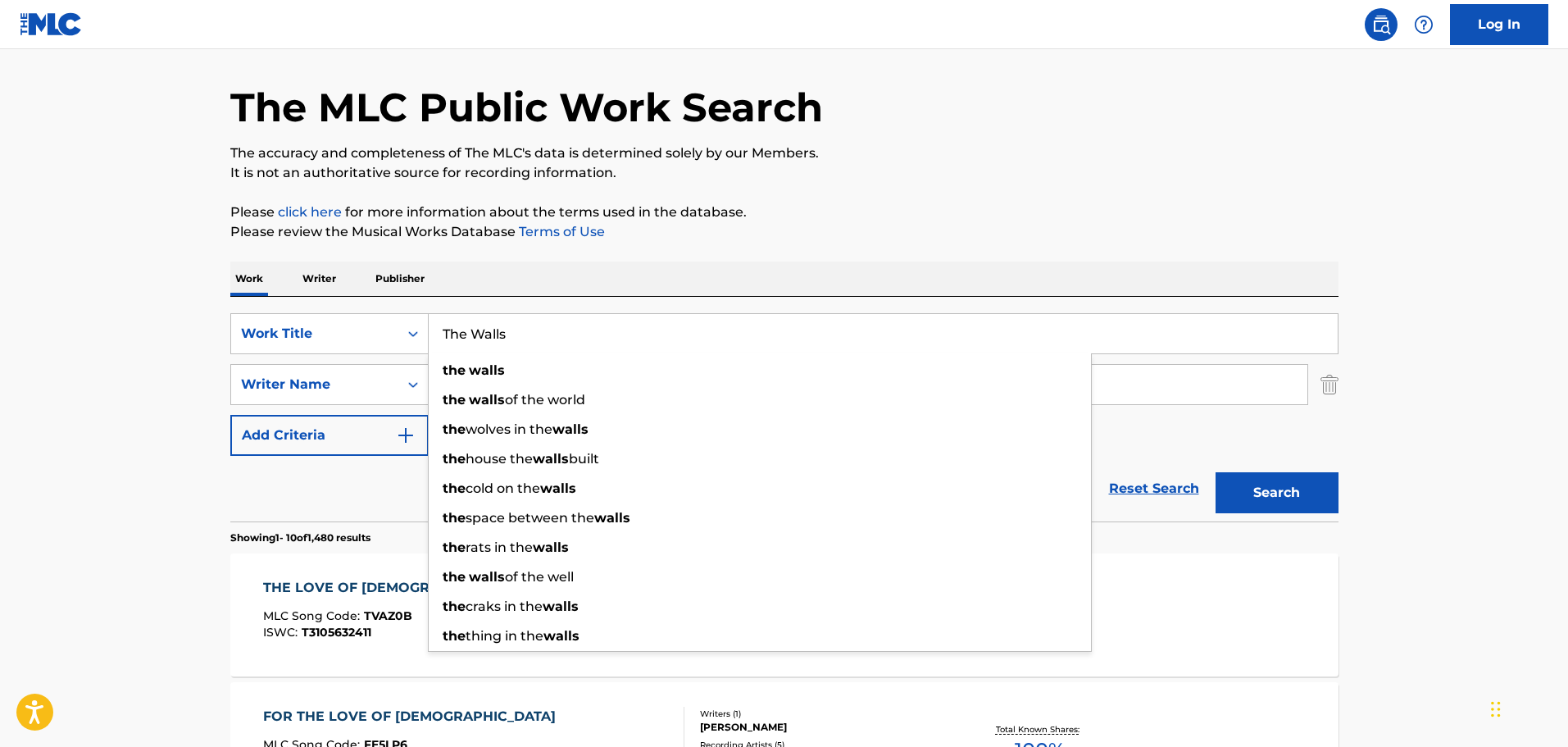
type input "The Walls"
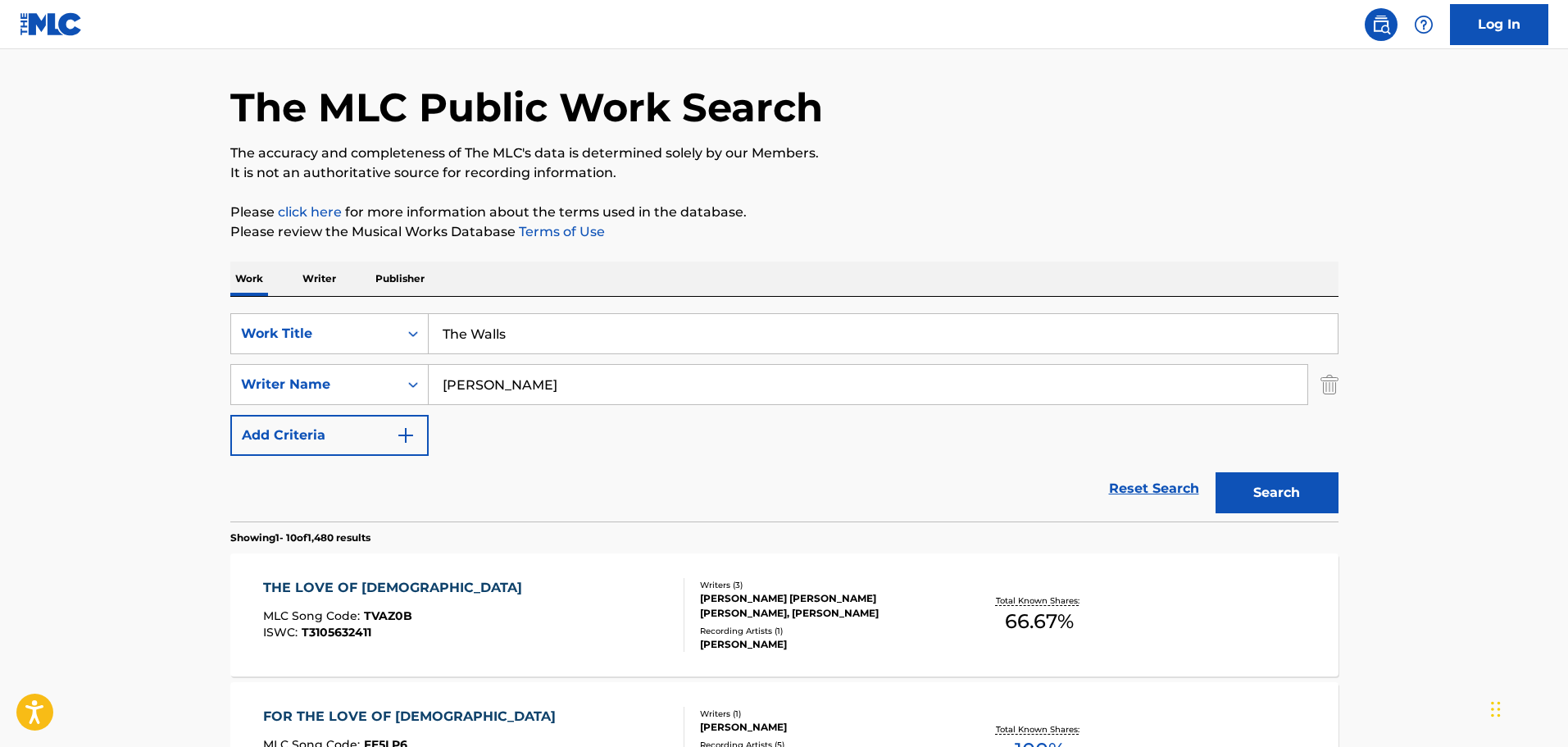
click at [1262, 502] on button "Search" at bounding box center [1277, 492] width 123 height 41
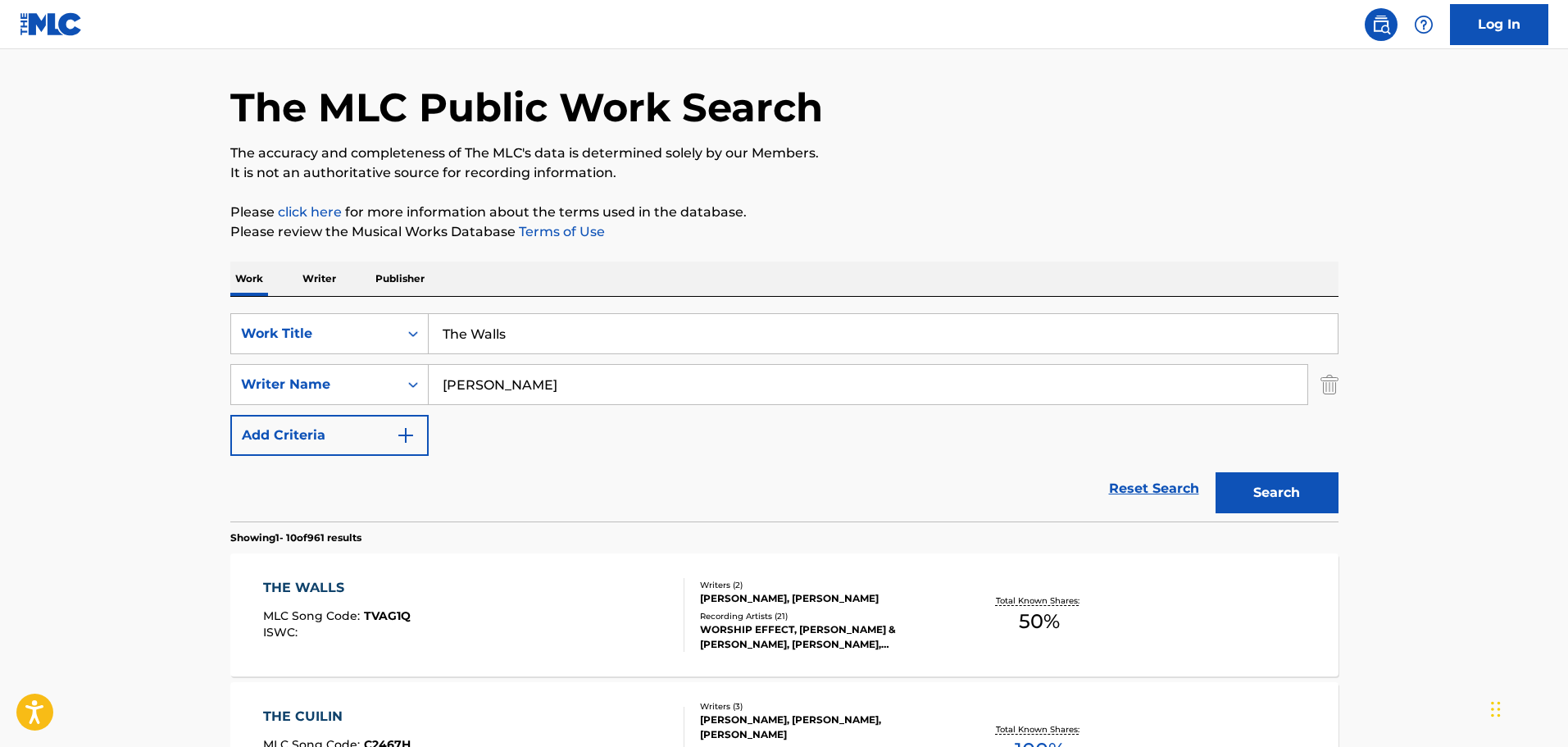
click at [776, 632] on div "WORSHIP EFFECT, [PERSON_NAME] & [PERSON_NAME], [PERSON_NAME], [PERSON_NAME] & […" at bounding box center [824, 637] width 247 height 30
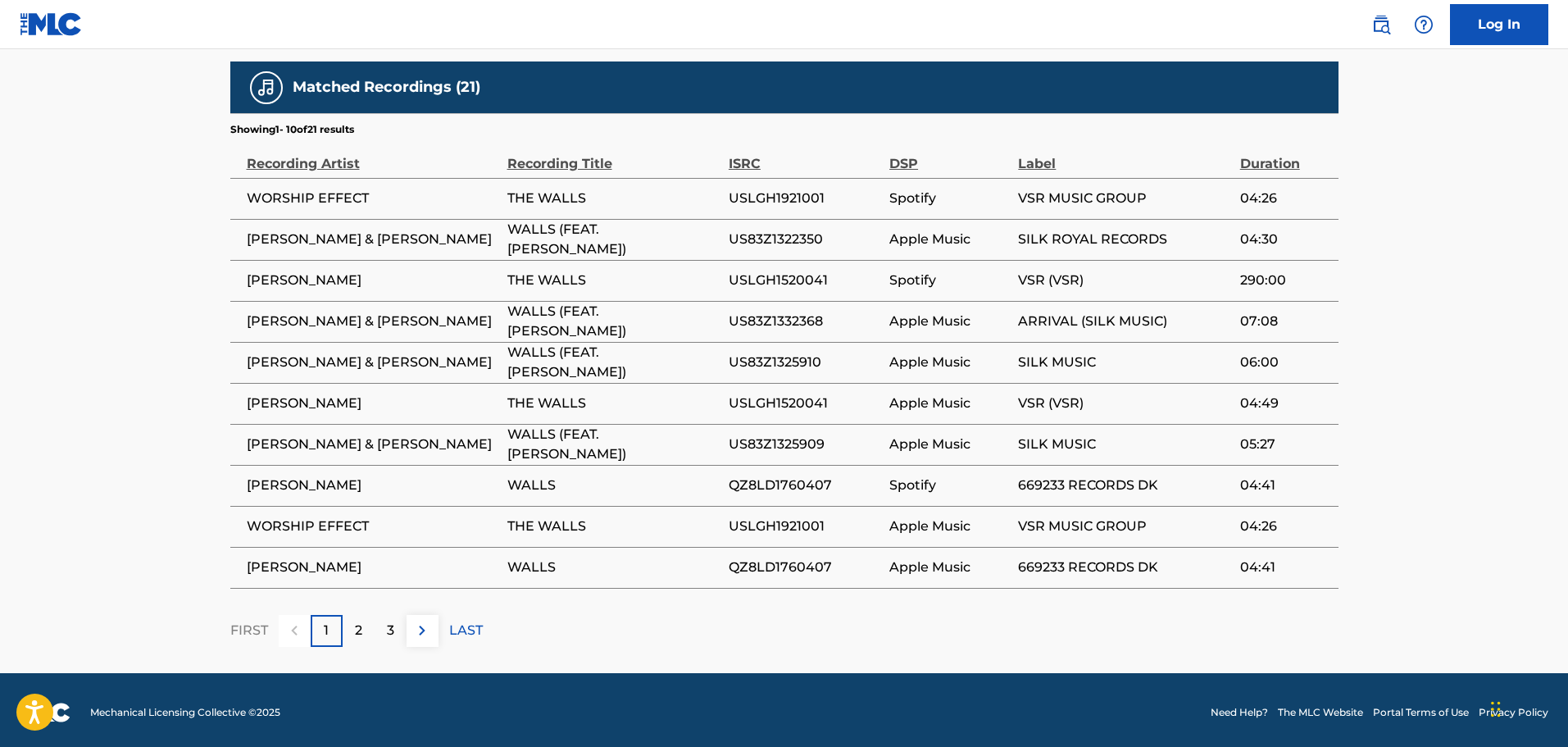
scroll to position [1325, 0]
